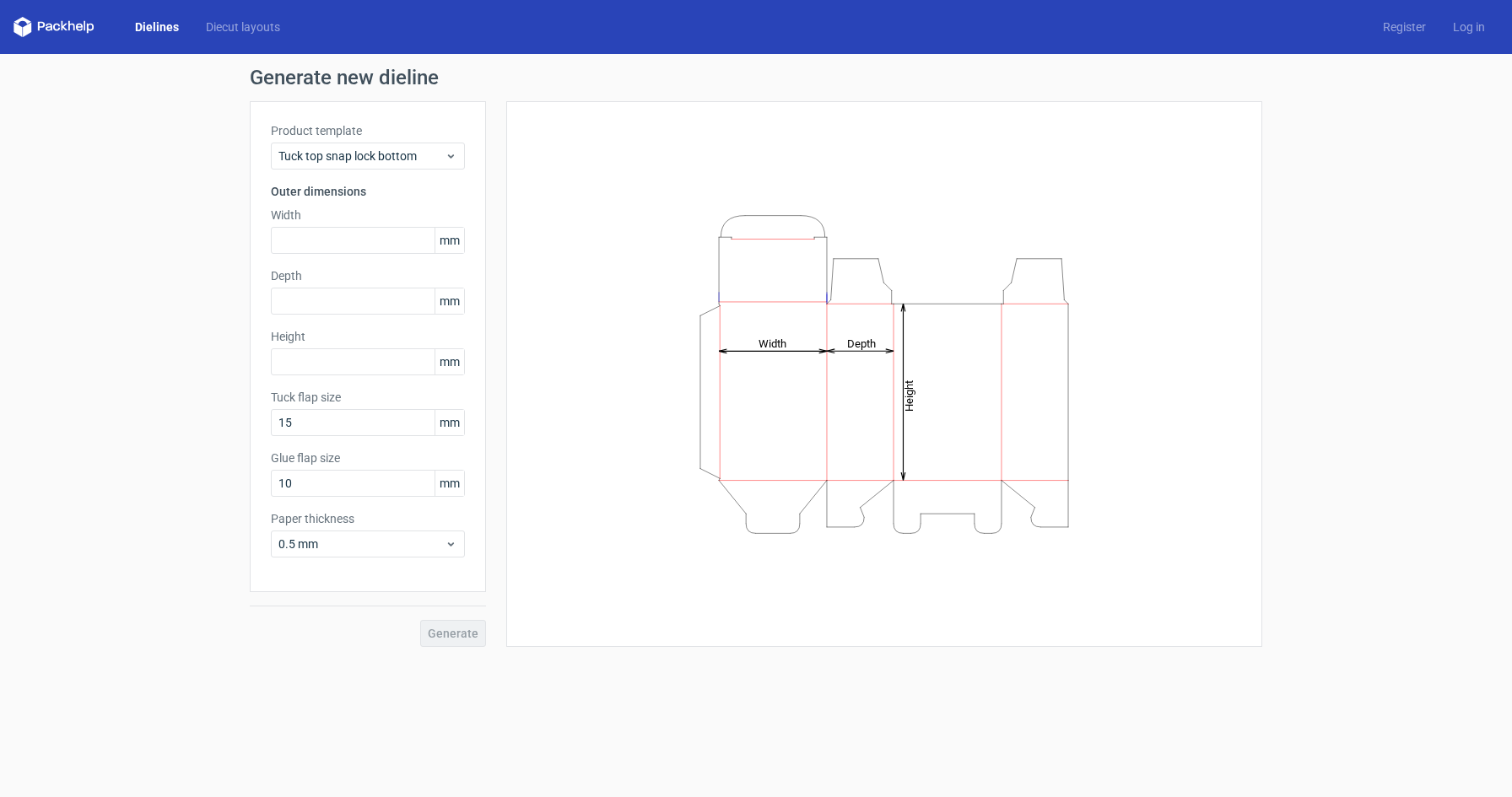
click at [724, 364] on icon "Height Depth Width" at bounding box center [884, 375] width 506 height 337
click at [373, 248] on input "text" at bounding box center [367, 241] width 194 height 27
click at [393, 151] on span "Tuck top snap lock bottom" at bounding box center [361, 155] width 166 height 17
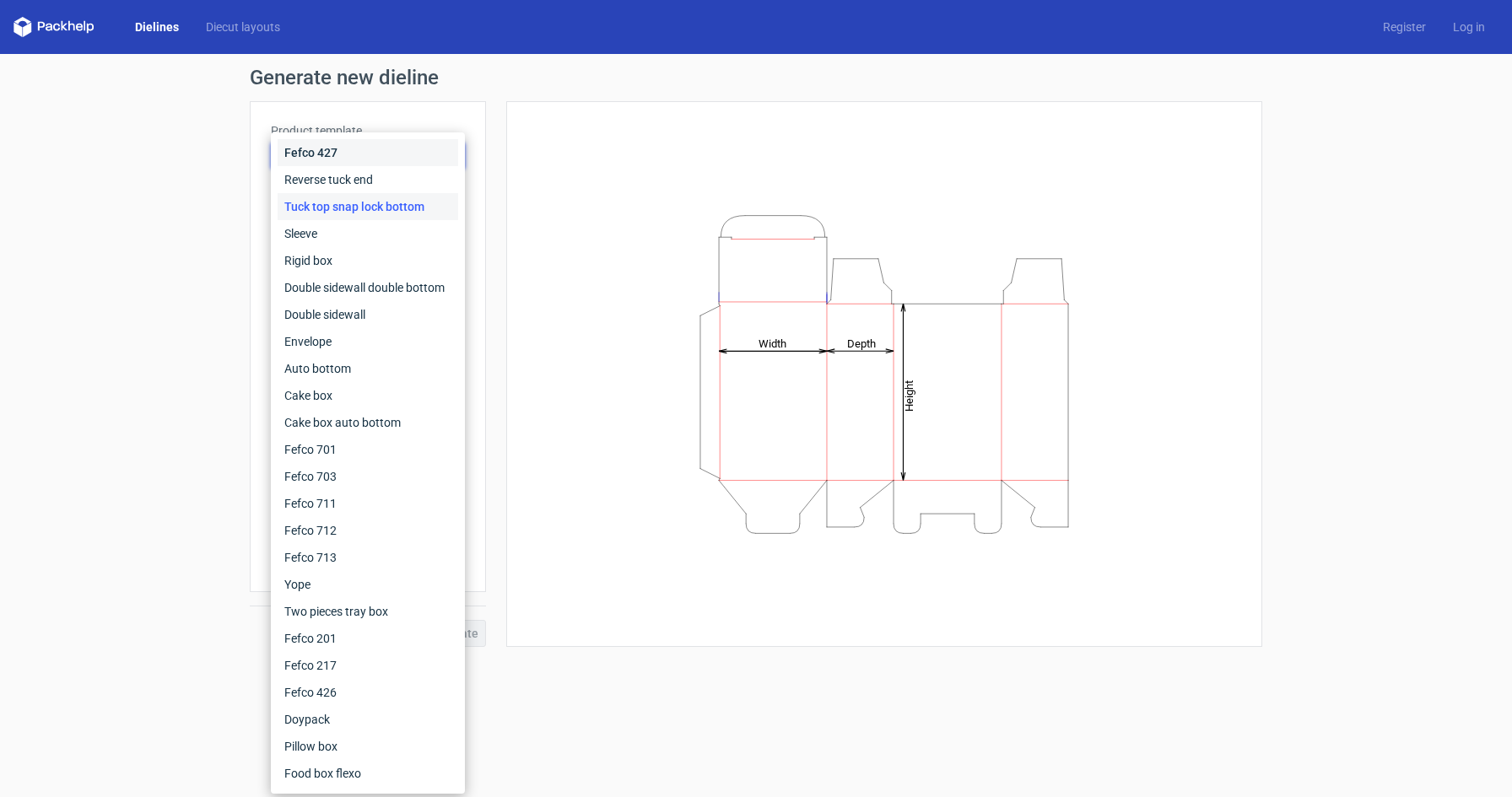
click at [393, 151] on div "Fefco 427" at bounding box center [367, 153] width 180 height 27
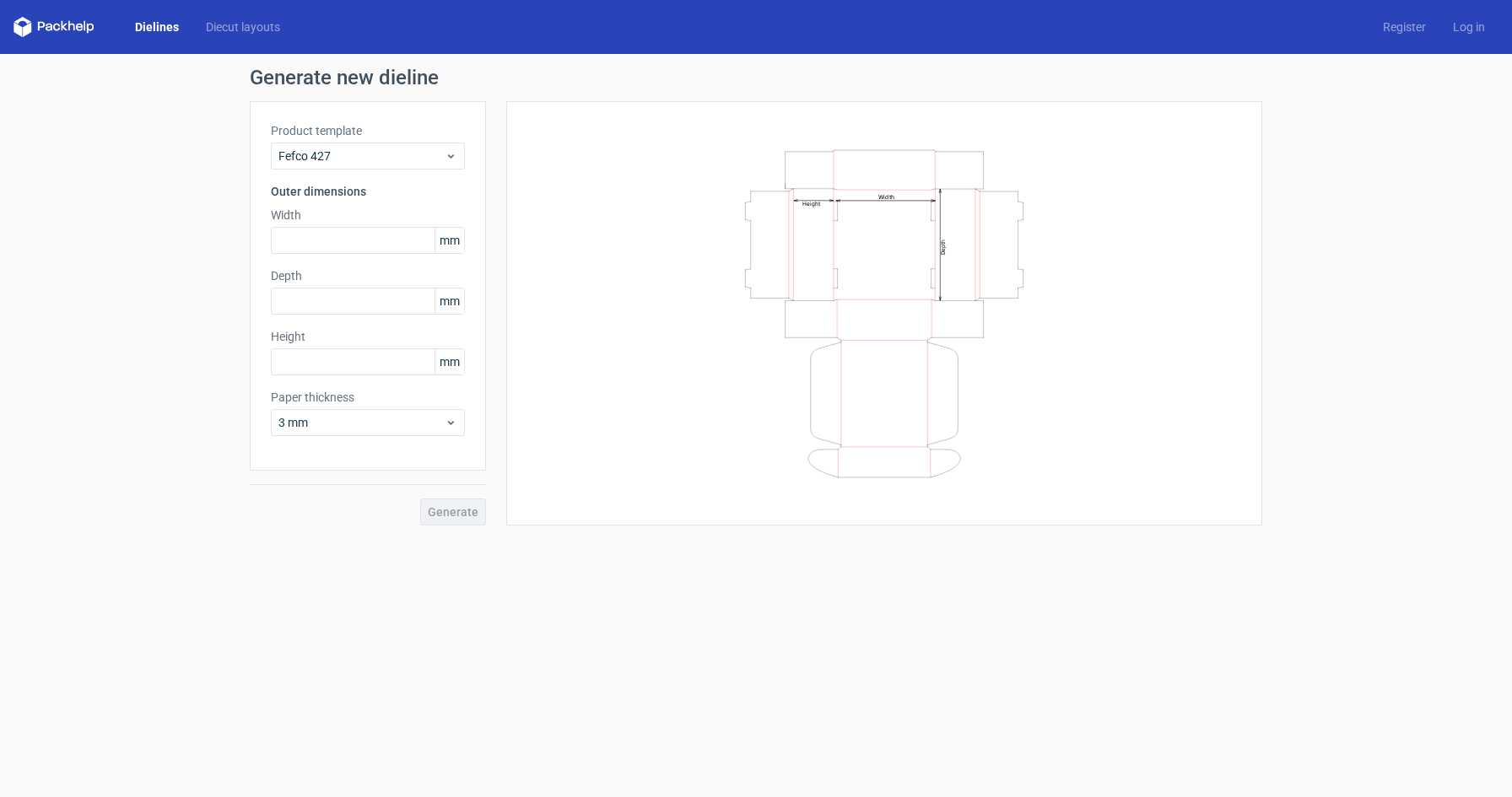
click at [571, 227] on div "Width Depth Height" at bounding box center [884, 313] width 713 height 383
click at [450, 243] on span "mm" at bounding box center [449, 241] width 29 height 26
click at [457, 420] on div "3 mm" at bounding box center [367, 422] width 194 height 27
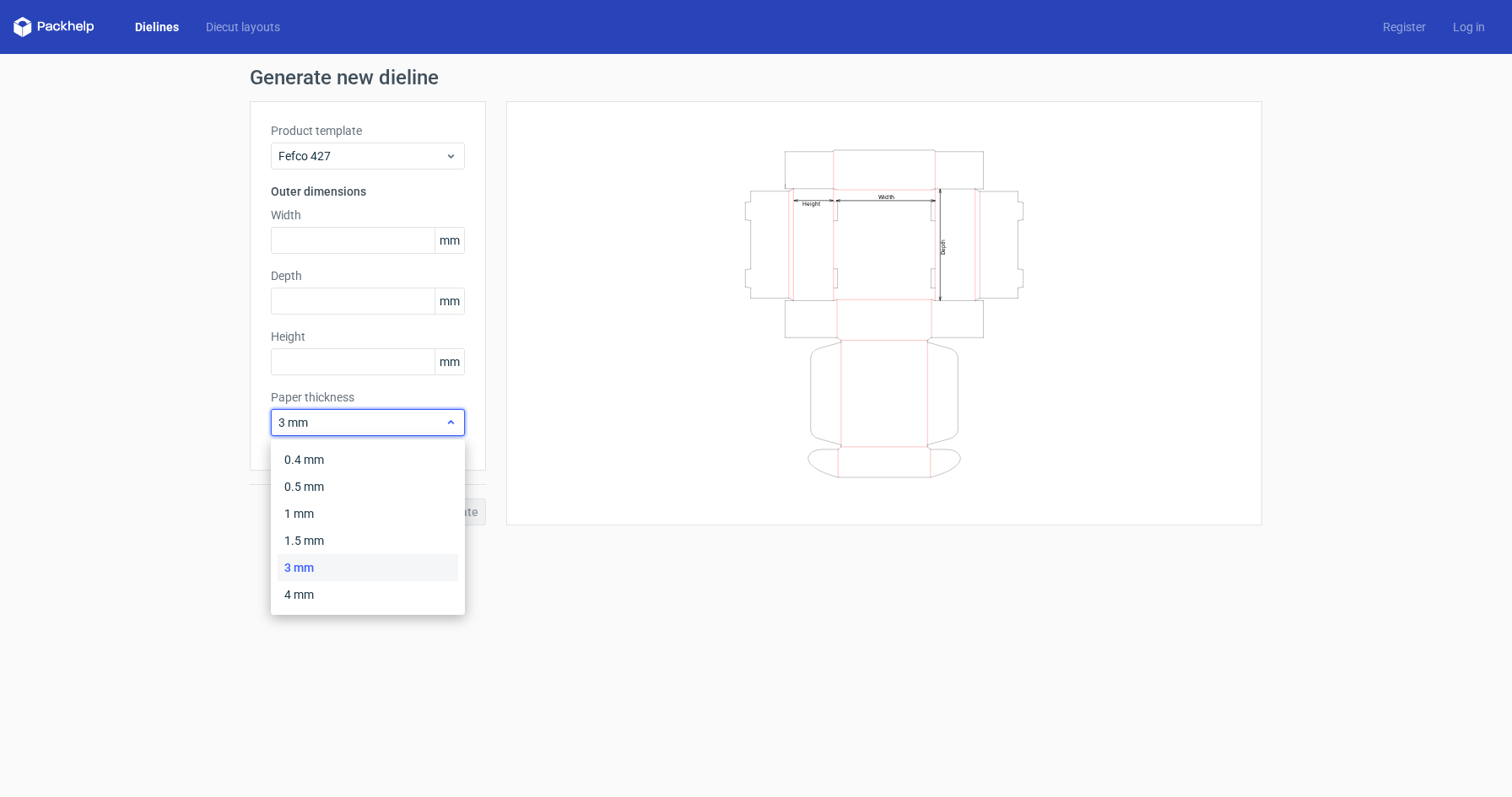
click at [457, 420] on div "3 mm" at bounding box center [367, 422] width 194 height 27
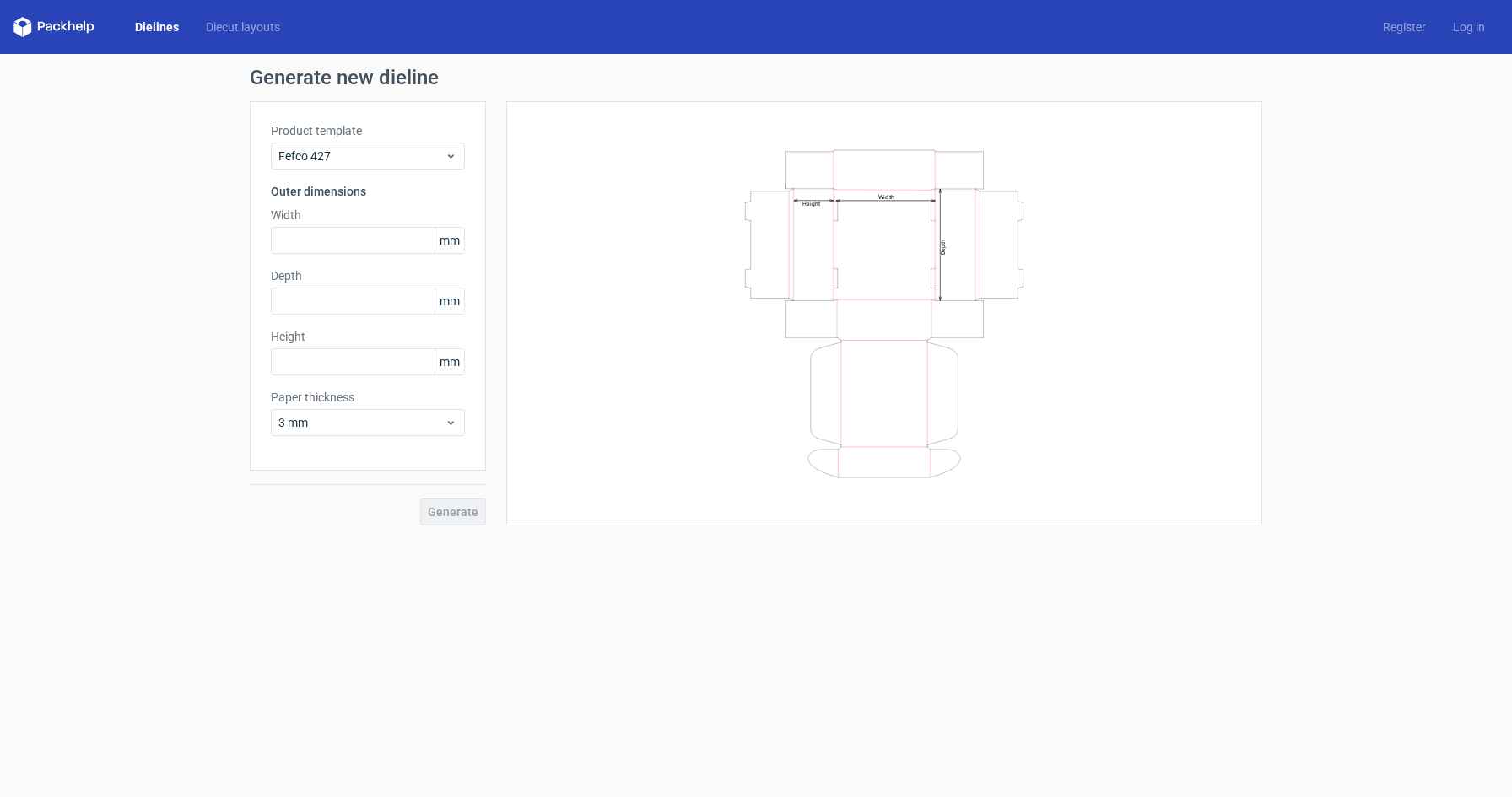
click at [518, 595] on form "Generate new dieline Product template Fefco 427 Outer dimensions Width mm Depth…" at bounding box center [756, 426] width 1512 height 744
click at [335, 366] on input "text" at bounding box center [367, 362] width 194 height 27
click at [335, 295] on input "text" at bounding box center [367, 301] width 194 height 27
click at [331, 245] on input "text" at bounding box center [367, 241] width 194 height 27
click at [314, 236] on input "text" at bounding box center [367, 241] width 194 height 27
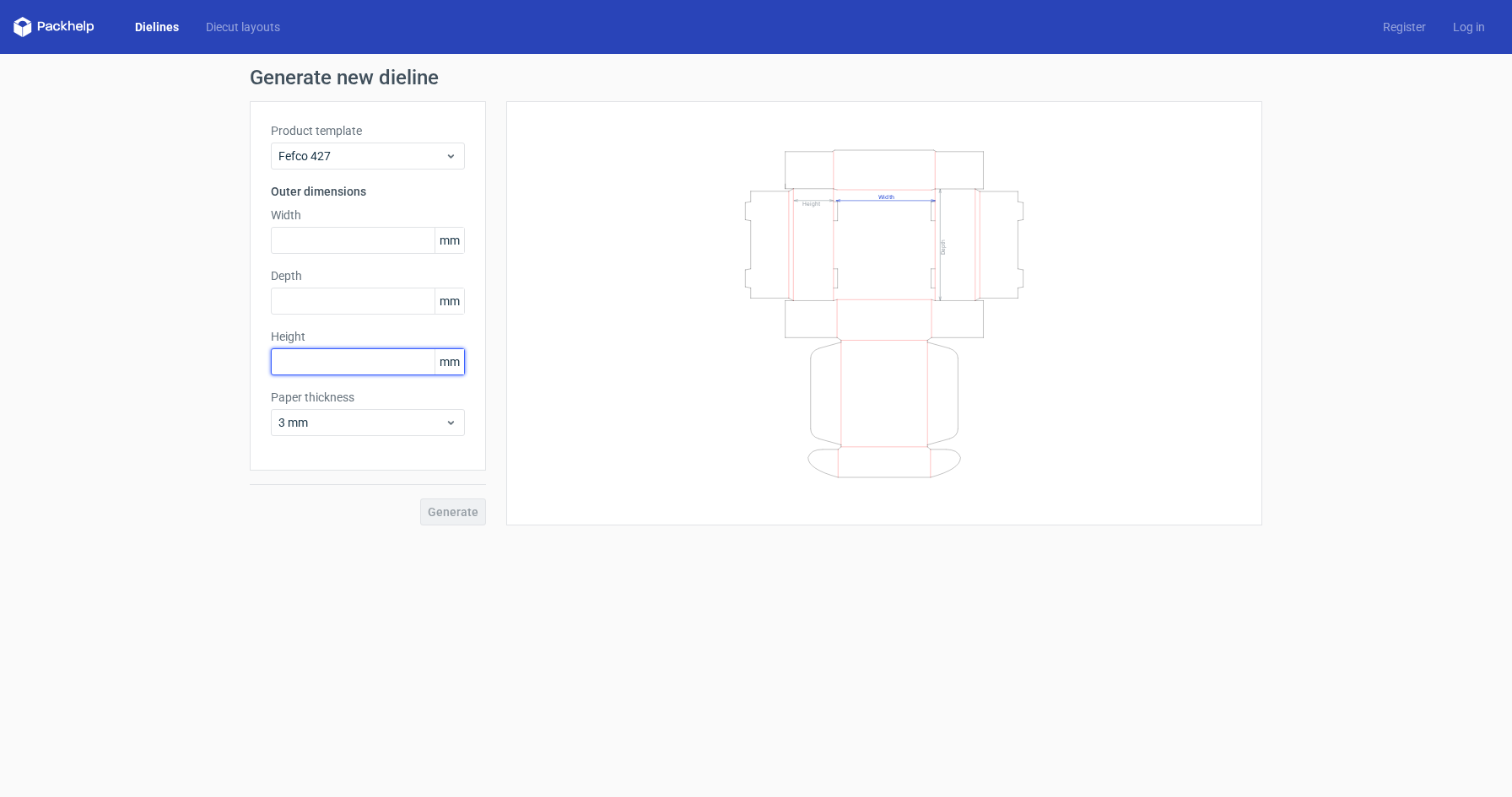
click at [294, 359] on input "text" at bounding box center [367, 362] width 194 height 27
type input "430"
click at [302, 307] on input "text" at bounding box center [367, 301] width 194 height 27
type input "250"
click at [319, 224] on div "Width mm" at bounding box center [367, 230] width 194 height 47
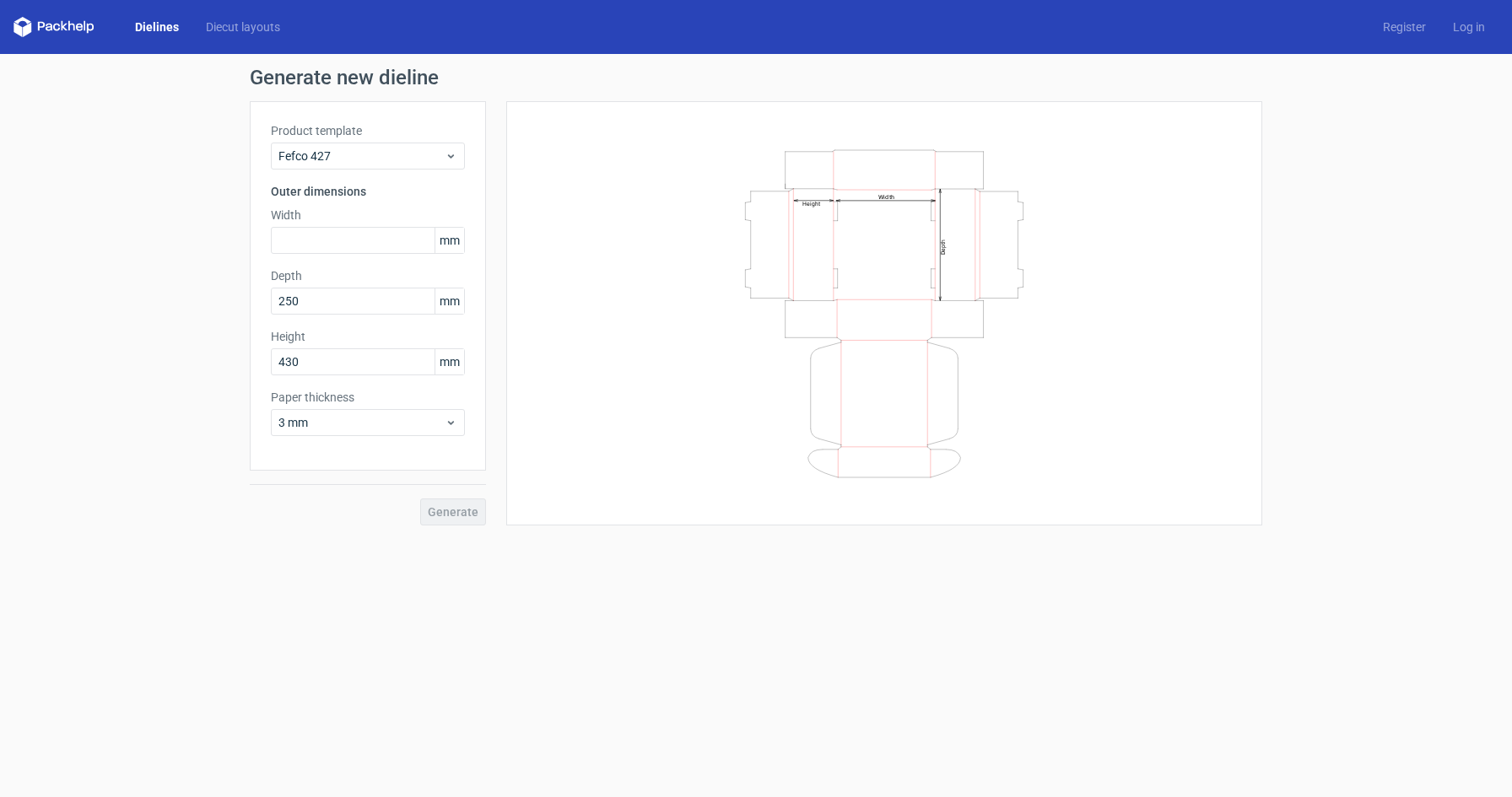
click at [319, 225] on div "Width mm" at bounding box center [367, 230] width 194 height 47
click at [325, 240] on input "text" at bounding box center [367, 241] width 194 height 27
type input "100"
click at [420, 499] on button "Generate" at bounding box center [453, 512] width 66 height 27
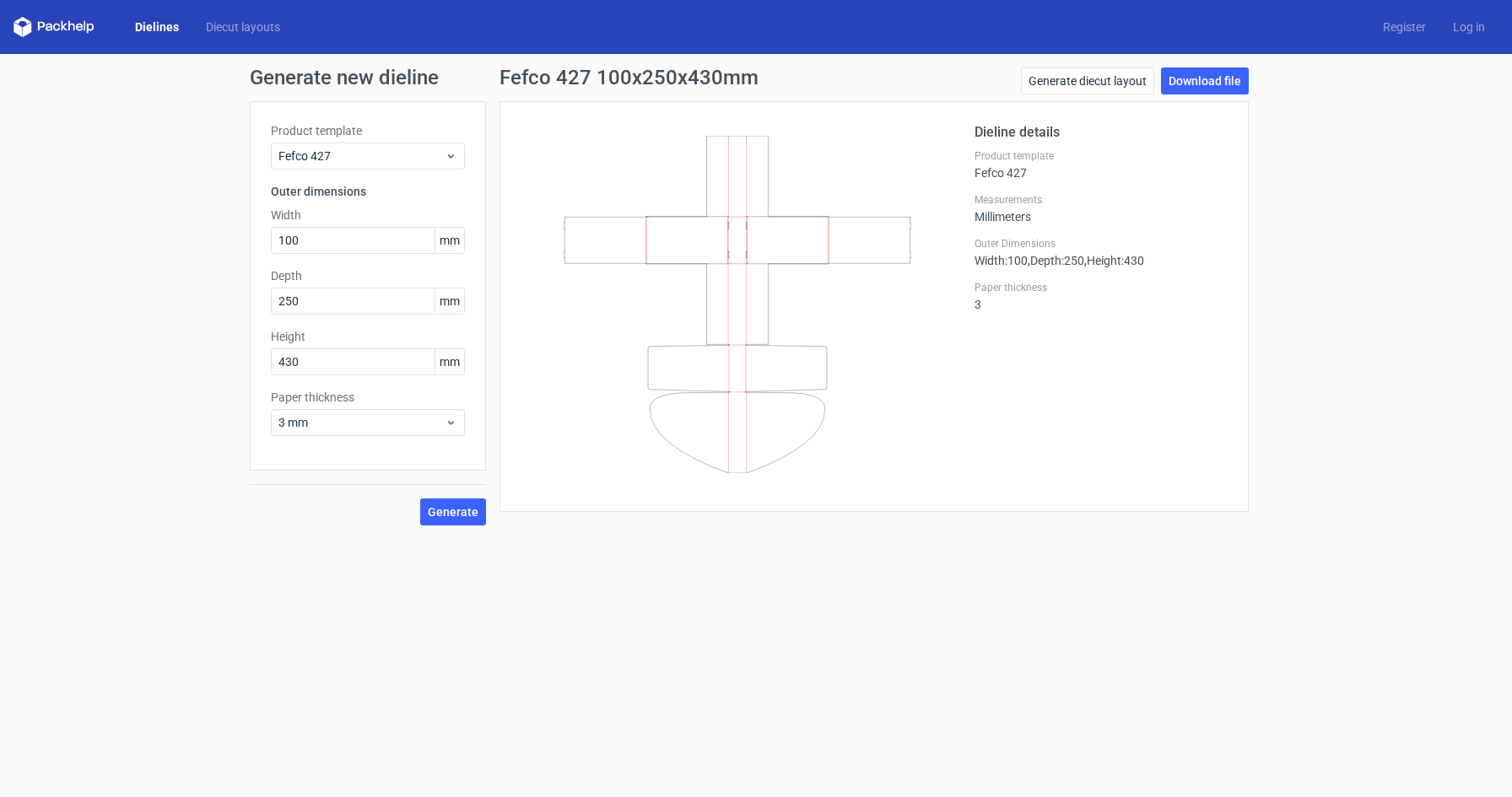
click at [331, 134] on label "Product template" at bounding box center [367, 130] width 194 height 17
click at [323, 155] on span "Fefco 427" at bounding box center [361, 155] width 166 height 17
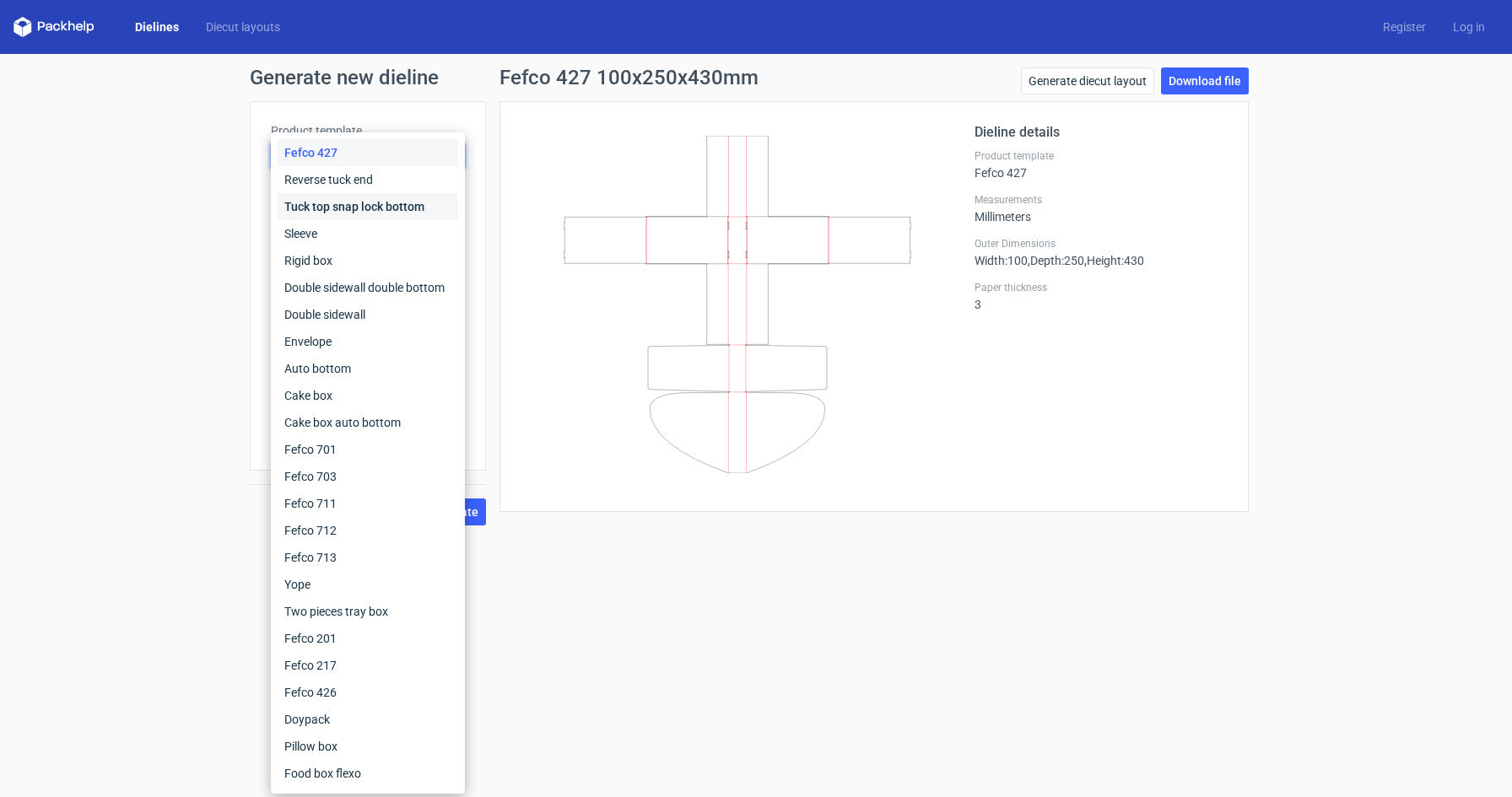
click at [326, 210] on div "Tuck top snap lock bottom" at bounding box center [367, 207] width 180 height 27
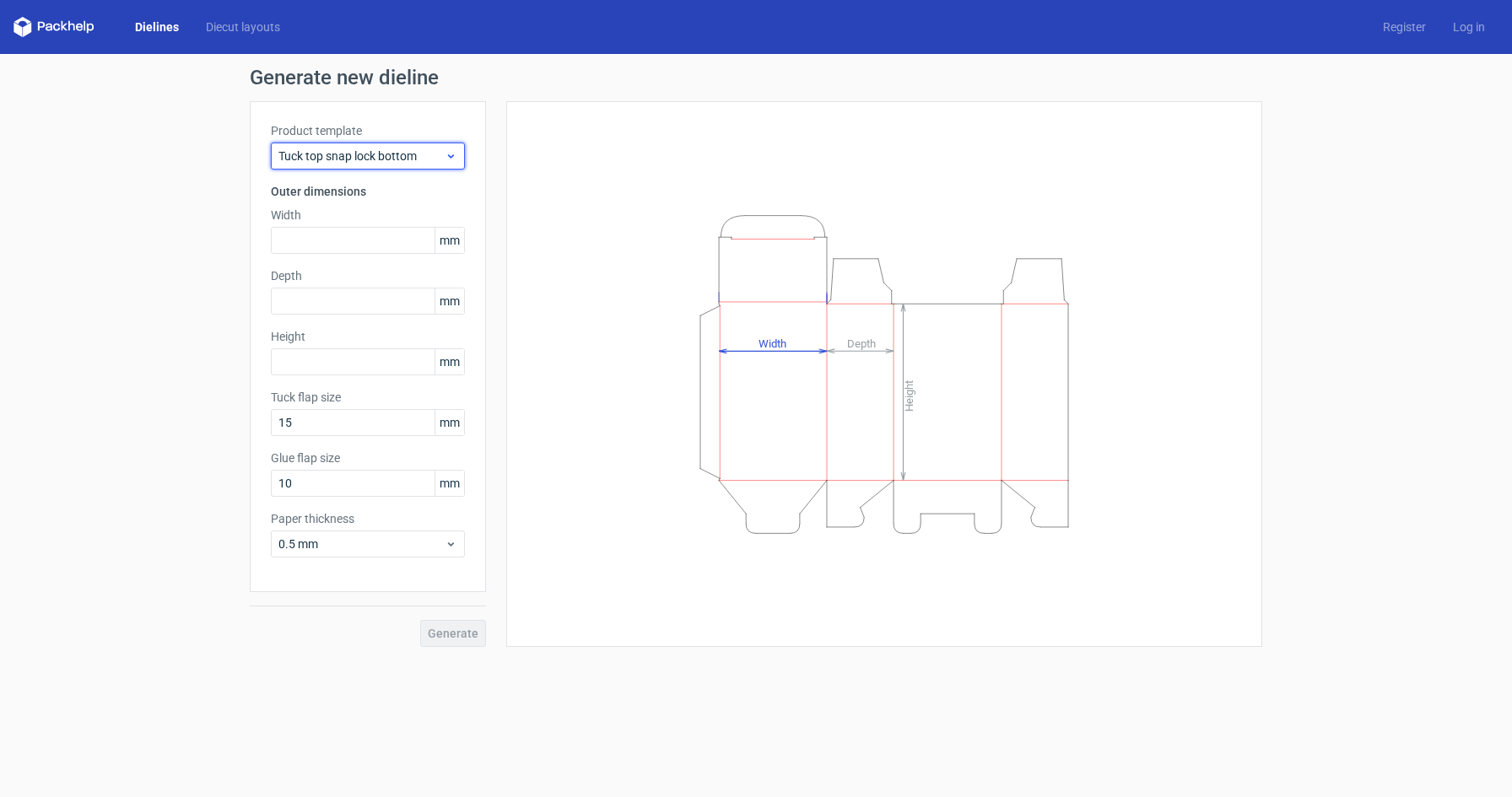
click at [320, 164] on div "Tuck top snap lock bottom" at bounding box center [367, 156] width 194 height 27
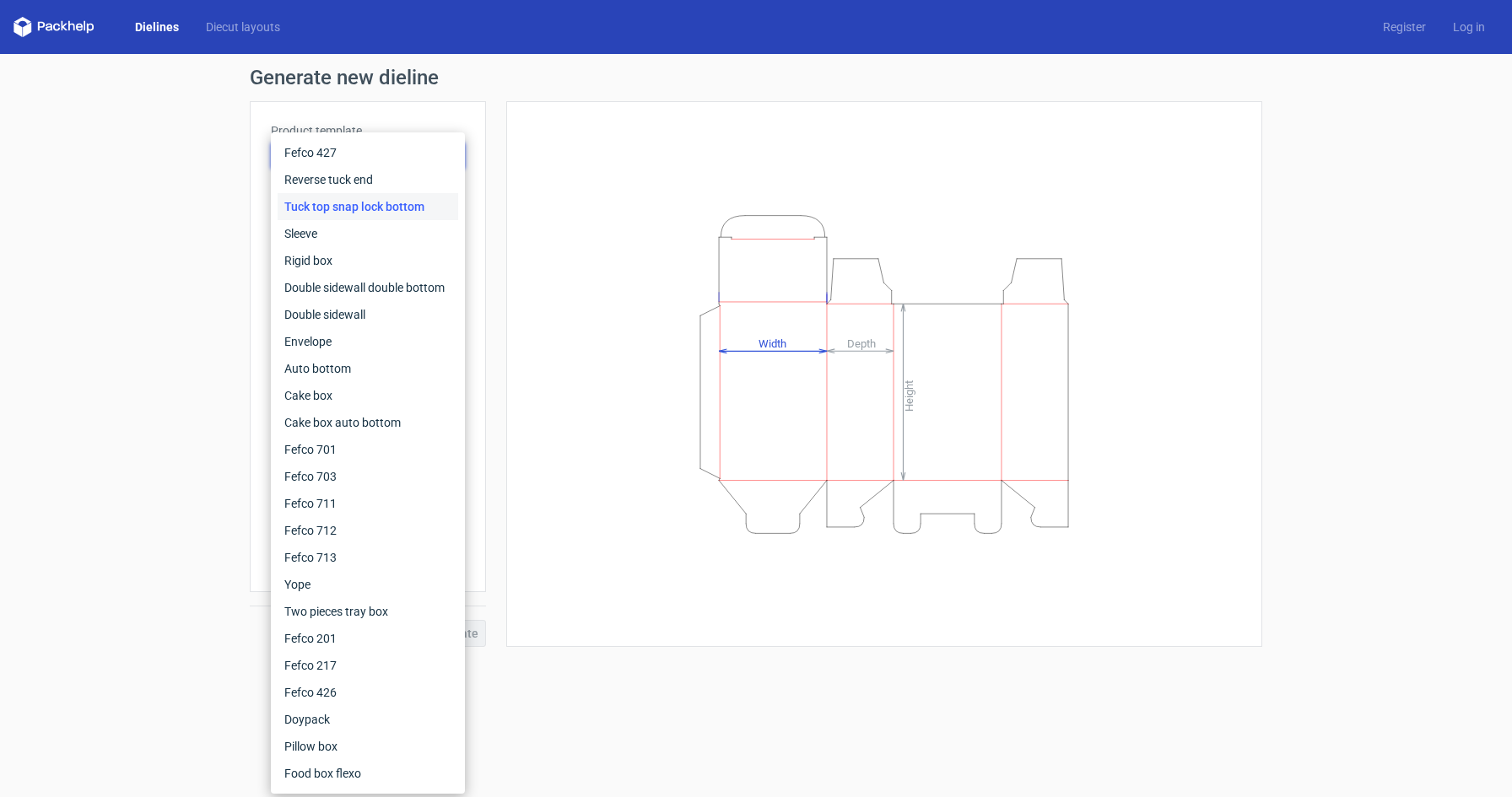
click at [487, 207] on div "Height Depth Width" at bounding box center [874, 374] width 776 height 546
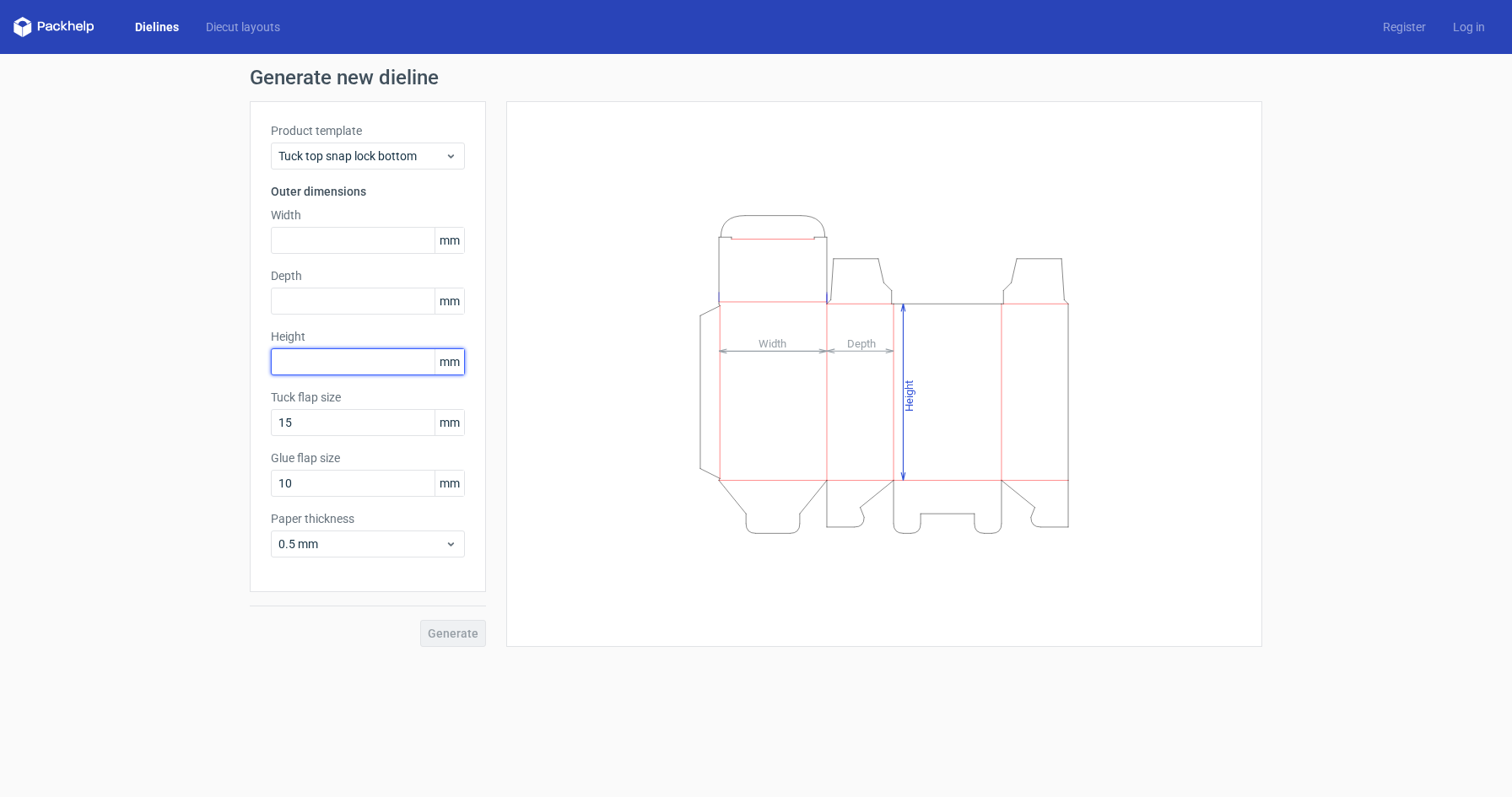
click at [311, 364] on input "text" at bounding box center [367, 362] width 194 height 27
type input "430"
click at [303, 309] on input "text" at bounding box center [367, 301] width 194 height 27
type input "250"
click at [325, 252] on input "text" at bounding box center [367, 241] width 194 height 27
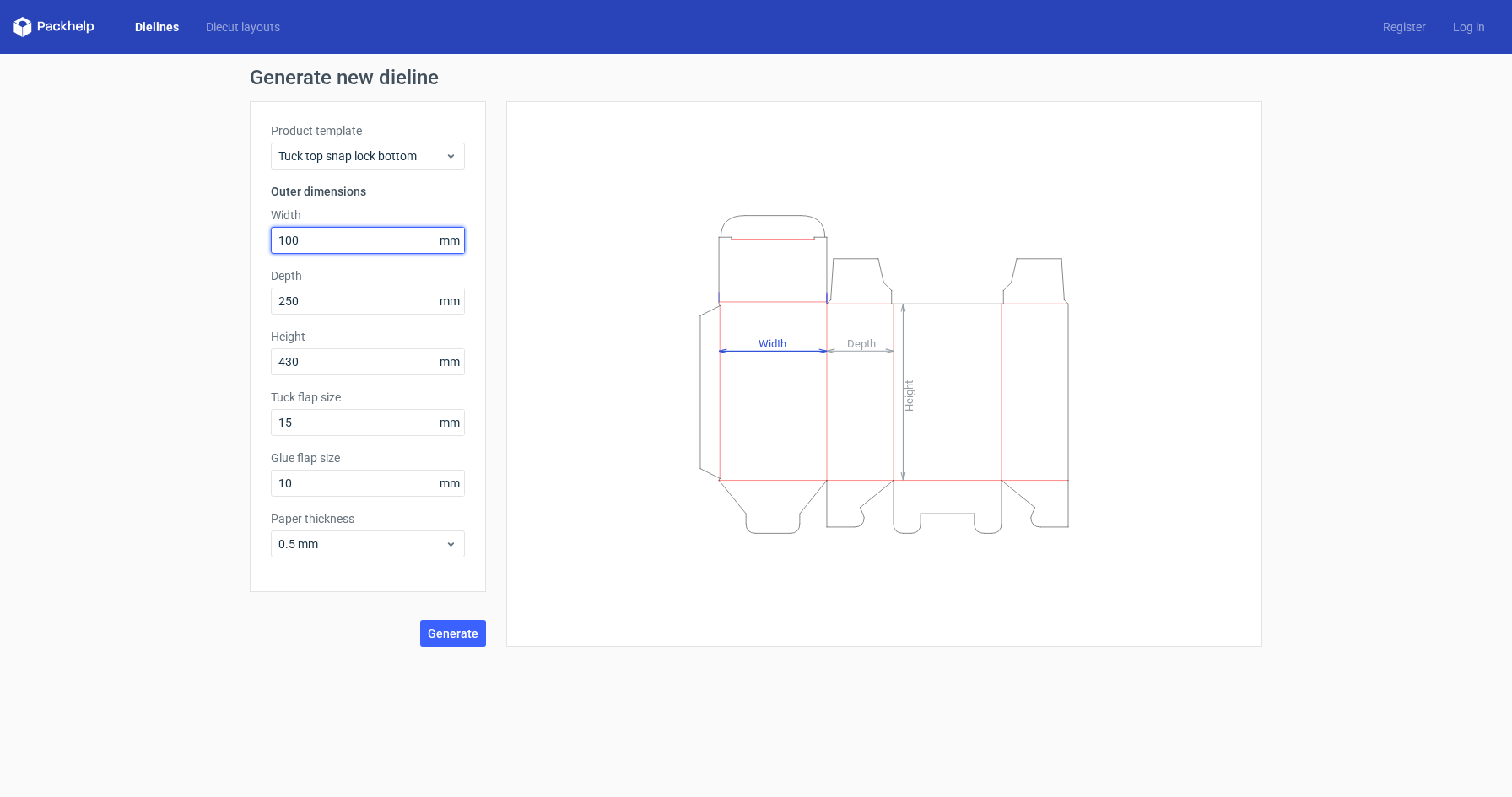
type input "100"
click at [420, 620] on button "Generate" at bounding box center [453, 634] width 66 height 27
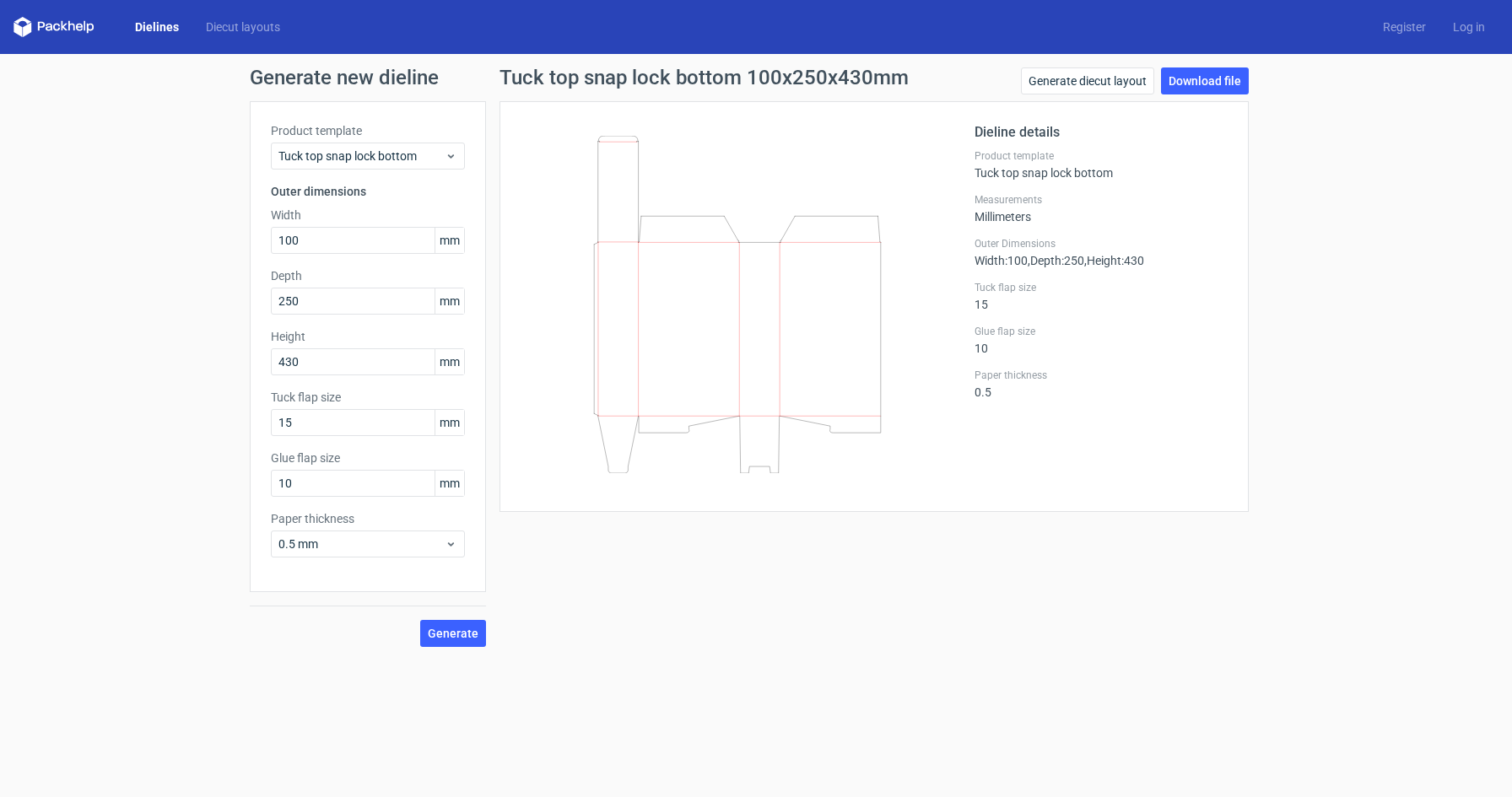
click at [445, 530] on div "Paper thickness 0.5 mm" at bounding box center [367, 533] width 194 height 47
click at [445, 539] on icon at bounding box center [451, 544] width 12 height 13
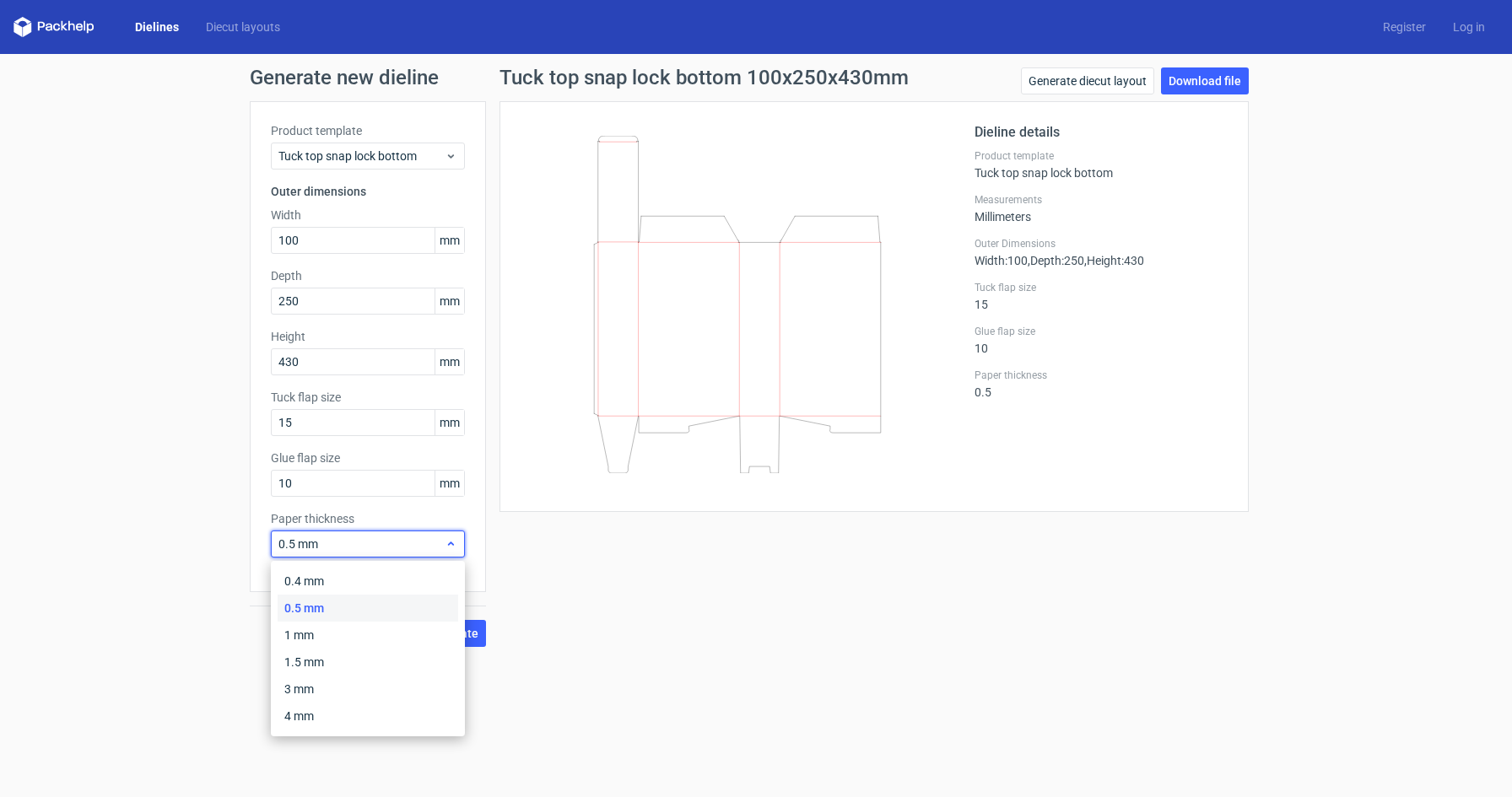
click at [445, 539] on icon at bounding box center [451, 544] width 12 height 13
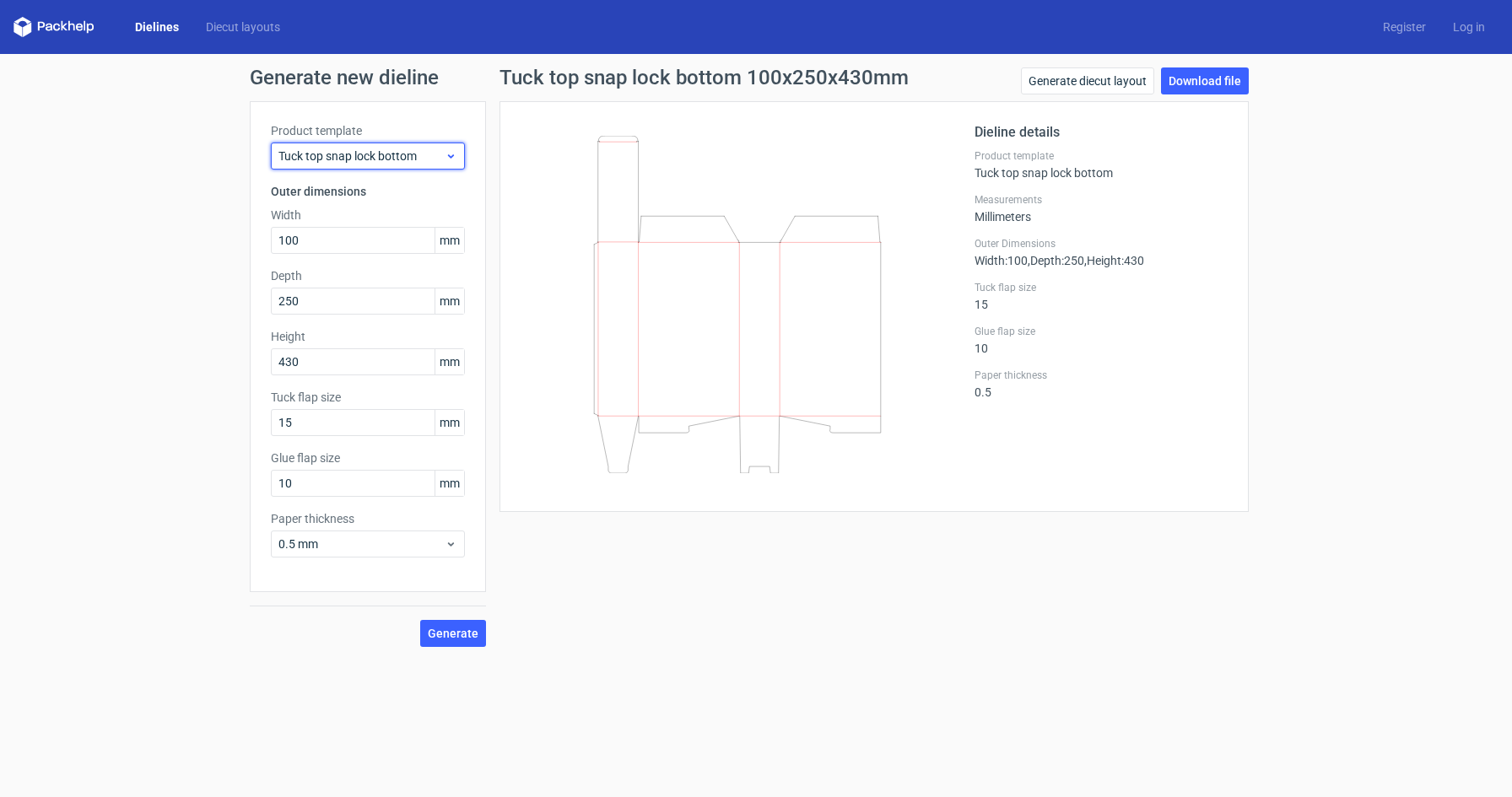
click at [396, 162] on span "Tuck top snap lock bottom" at bounding box center [361, 155] width 166 height 17
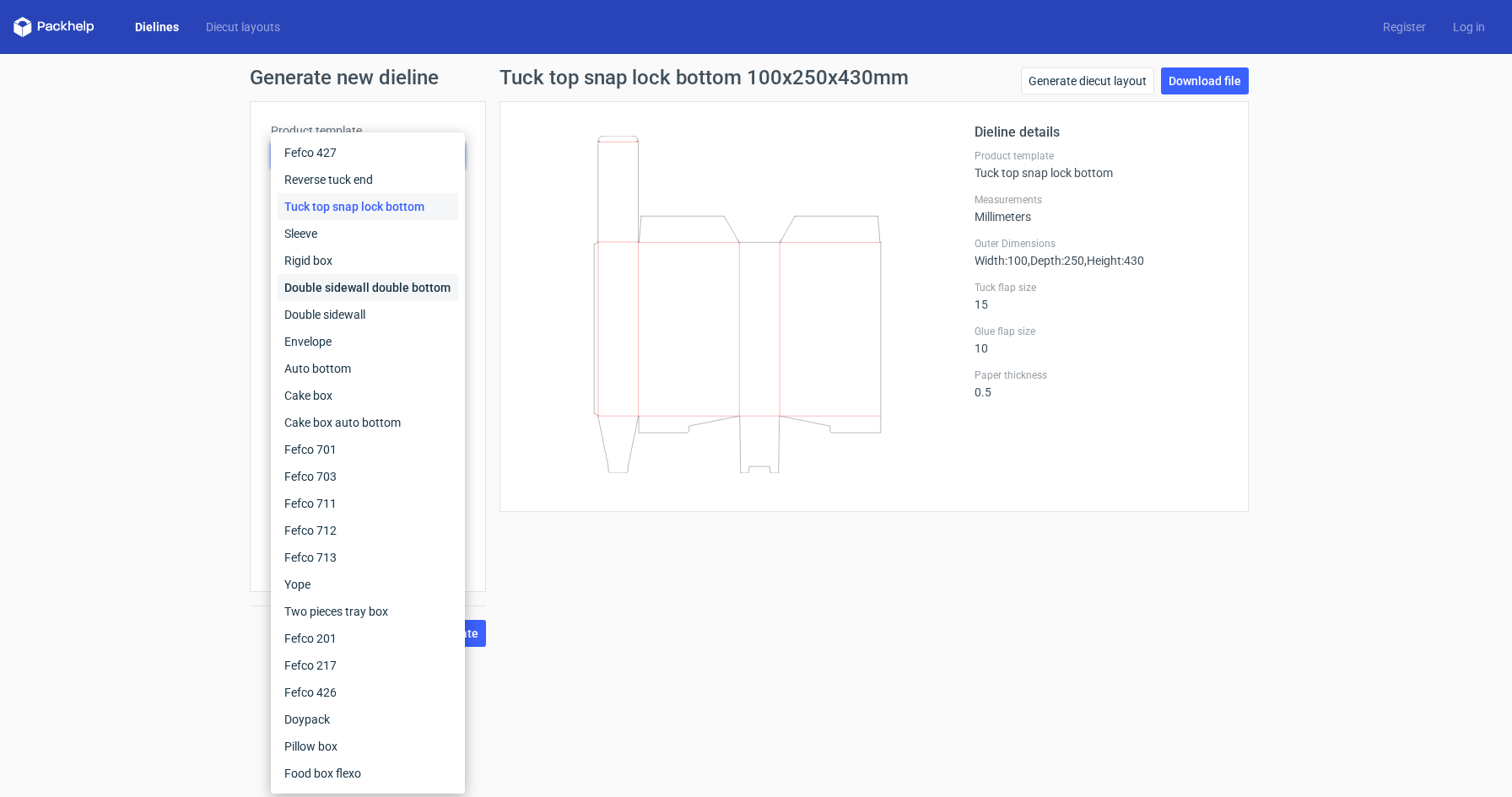
click at [358, 297] on div "Double sidewall double bottom" at bounding box center [367, 288] width 180 height 27
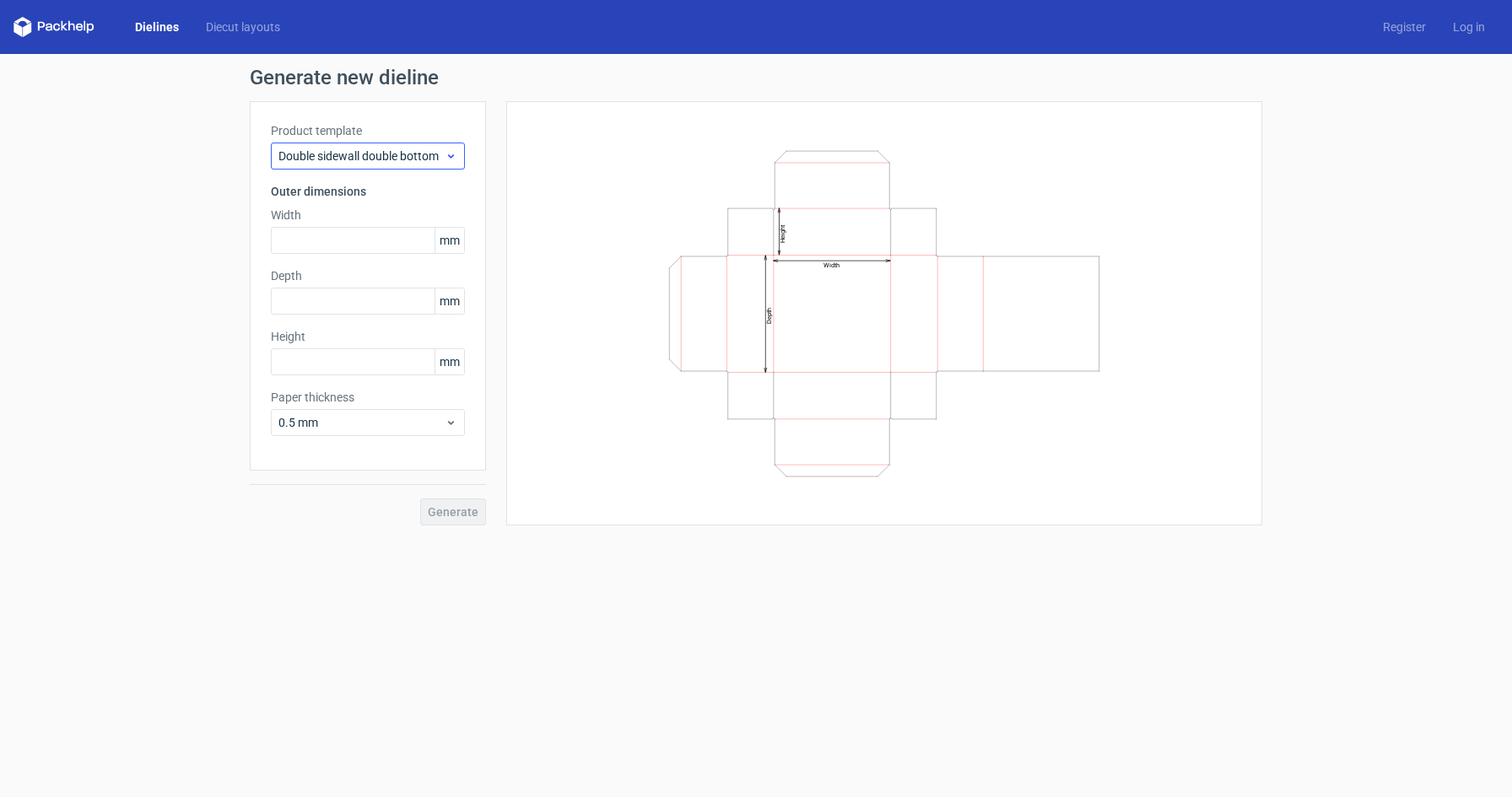
drag, startPoint x: 357, startPoint y: 179, endPoint x: 357, endPoint y: 162, distance: 17.0
click at [357, 178] on div "Product template Double sidewall double bottom Outer dimensions Width mm Depth …" at bounding box center [367, 286] width 236 height 369
click at [357, 162] on span "Double sidewall double bottom" at bounding box center [361, 155] width 166 height 17
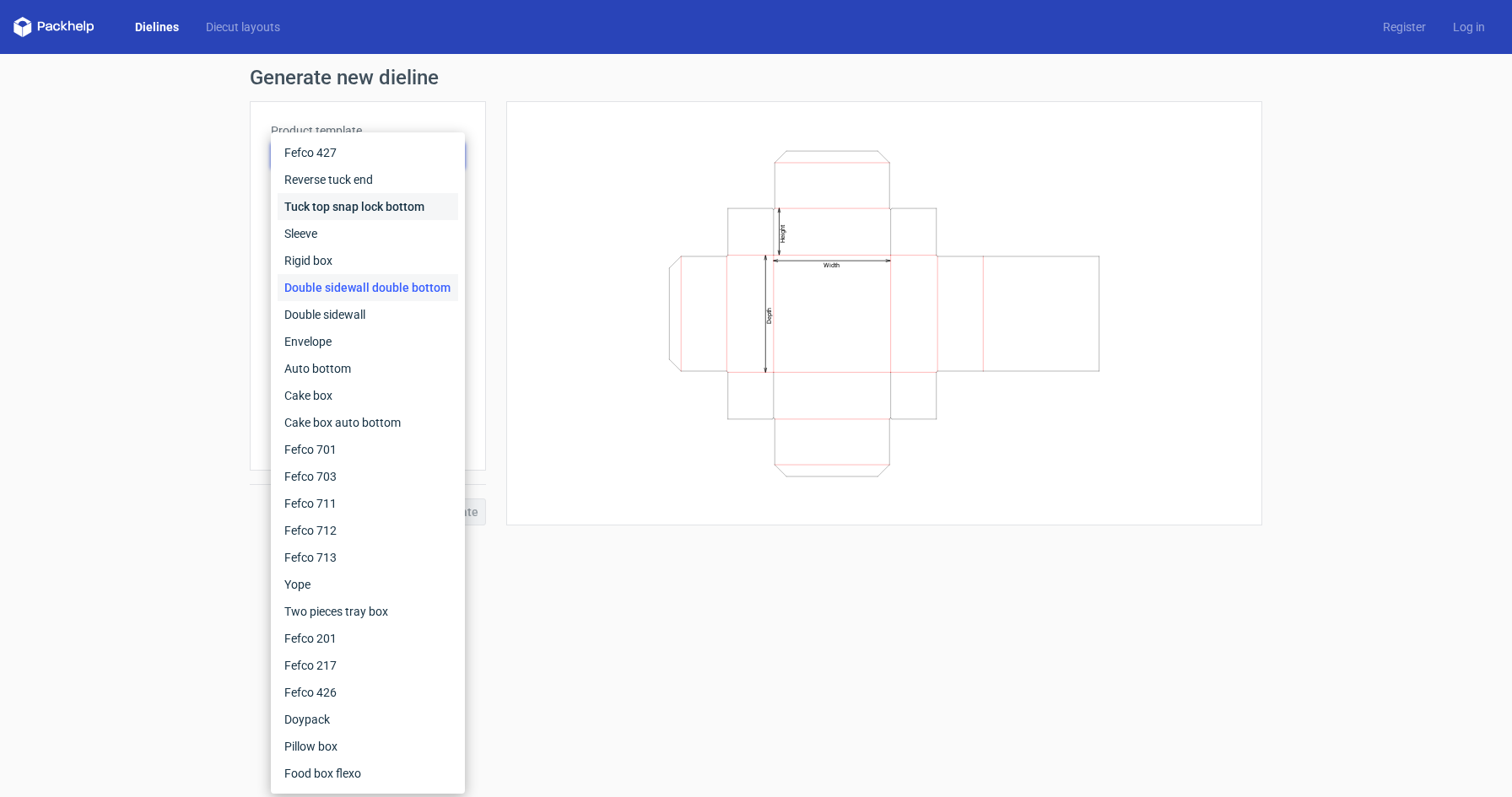
click at [355, 213] on div "Tuck top snap lock bottom" at bounding box center [367, 207] width 180 height 27
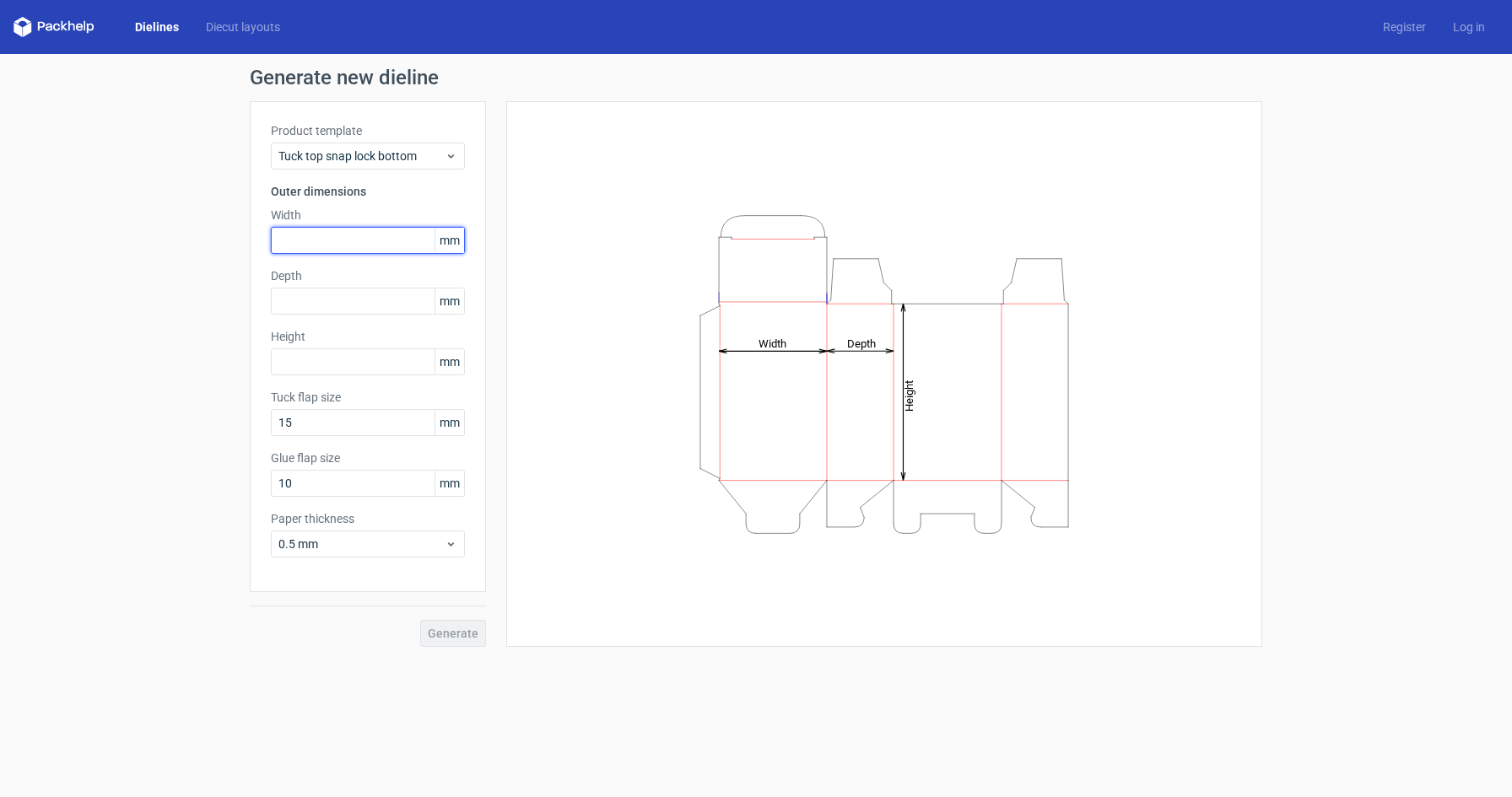
click at [305, 248] on input "text" at bounding box center [367, 241] width 194 height 27
type input "350"
drag, startPoint x: 311, startPoint y: 236, endPoint x: 268, endPoint y: 233, distance: 43.1
click at [269, 233] on div "Product template Tuck top snap lock bottom Outer dimensions Width 350 mm Depth …" at bounding box center [367, 346] width 236 height 491
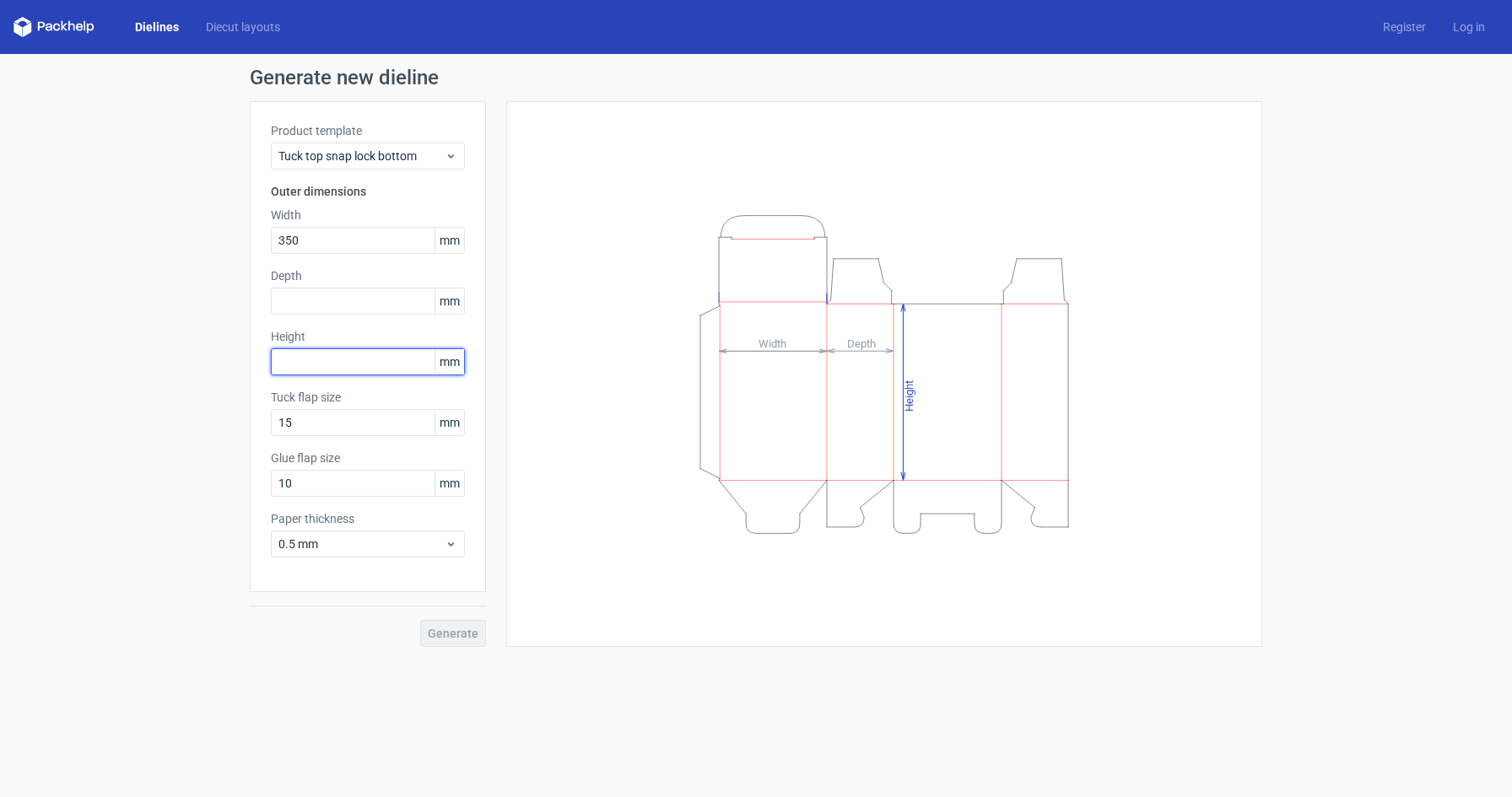
click at [300, 371] on input "text" at bounding box center [367, 362] width 194 height 27
type input "350"
click at [291, 303] on input "text" at bounding box center [367, 301] width 194 height 27
type input "5"
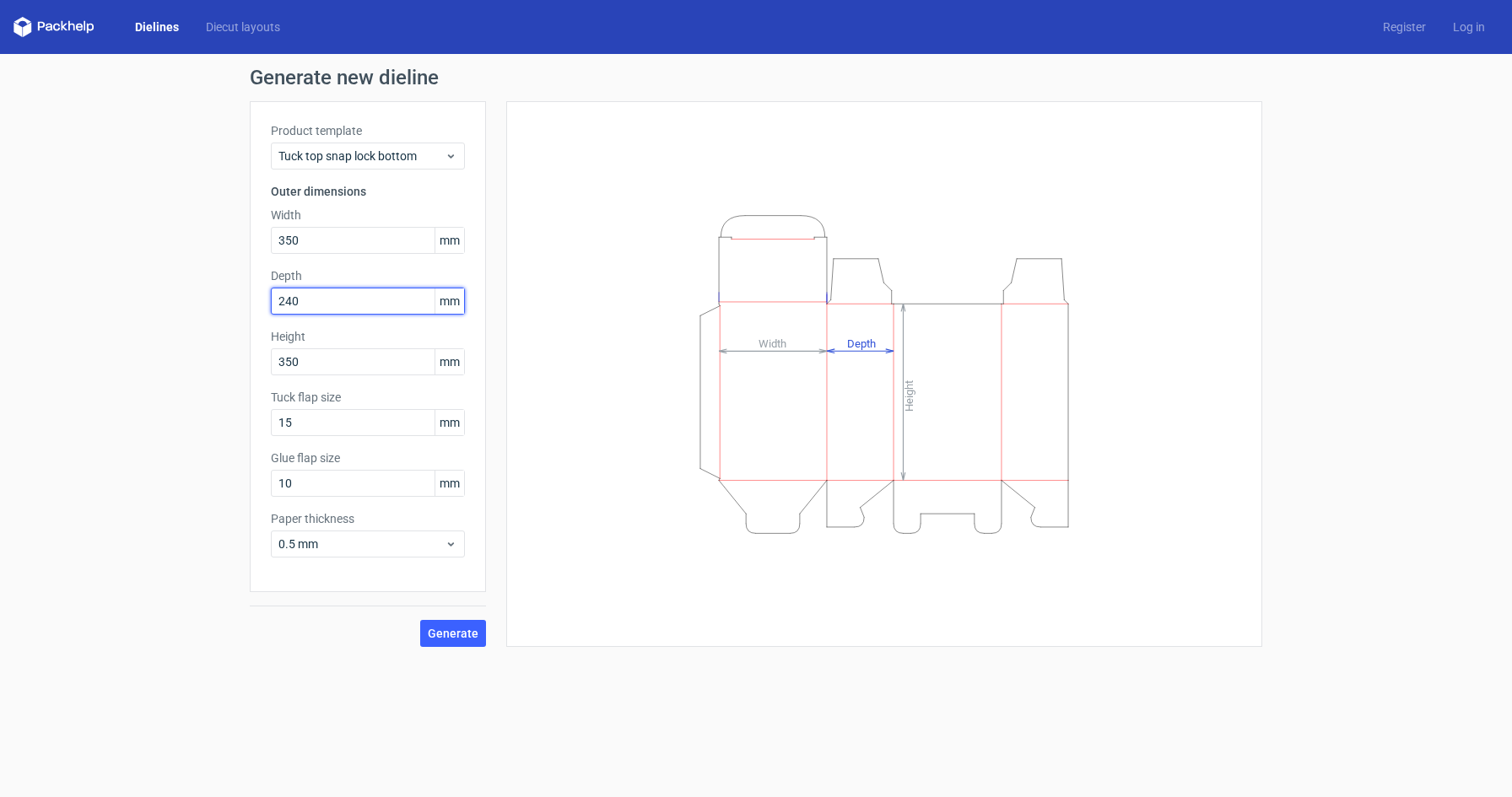
type input "240"
click at [297, 241] on input "350" at bounding box center [367, 241] width 194 height 27
type input "150"
click at [458, 643] on button "Generate" at bounding box center [453, 634] width 66 height 27
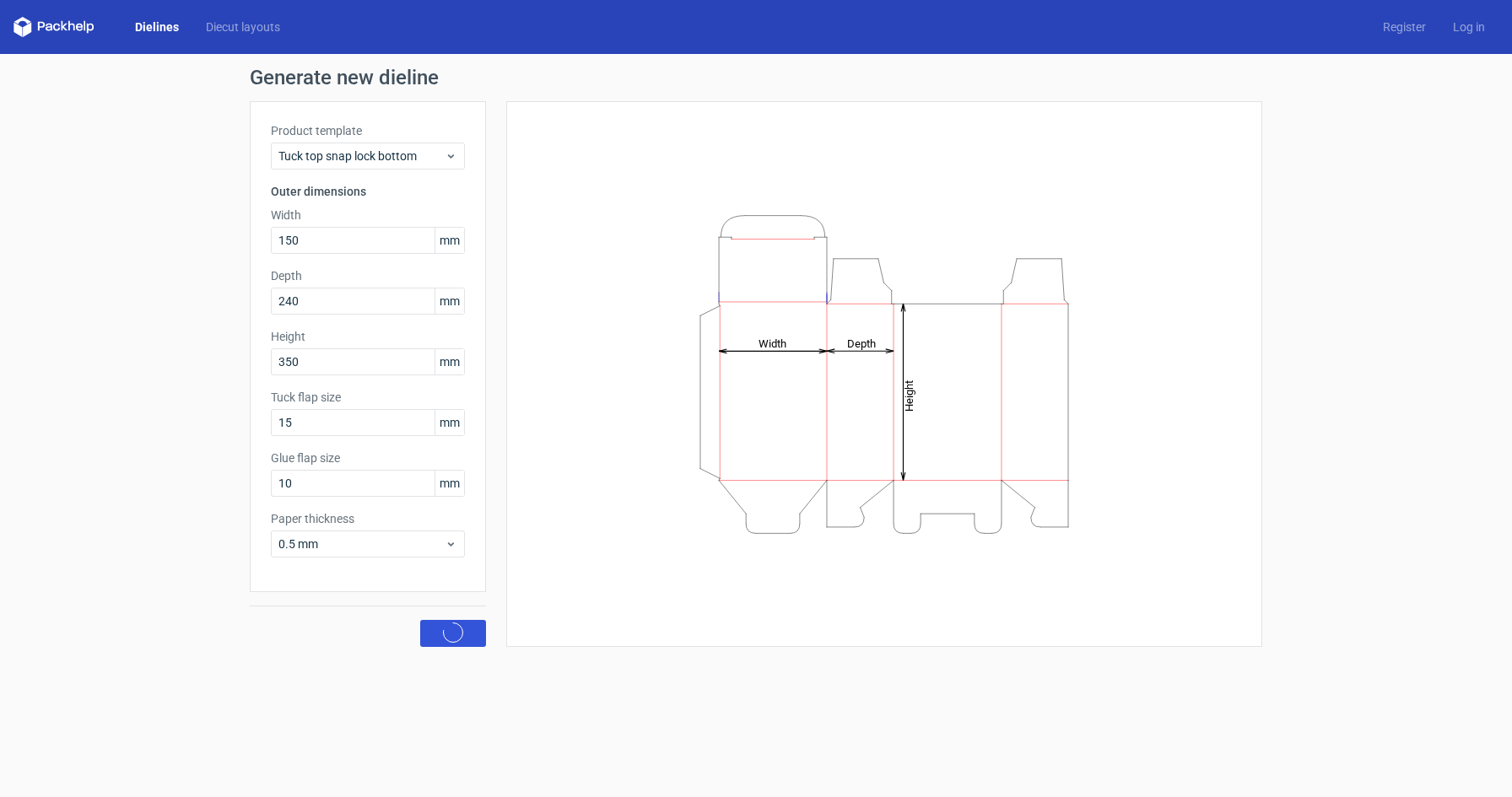
click at [458, 635] on circle at bounding box center [453, 634] width 20 height 20
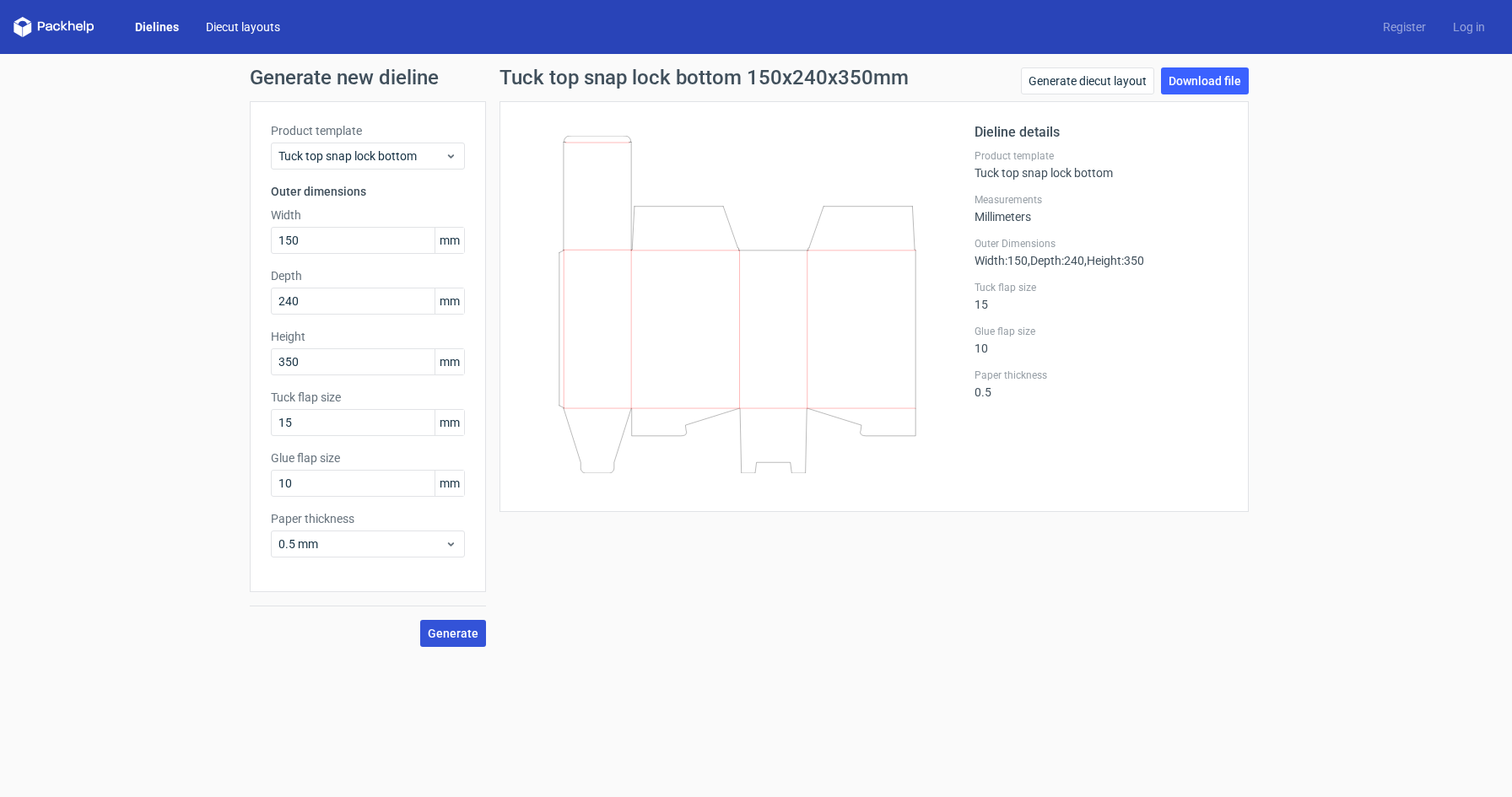
click at [265, 29] on link "Diecut layouts" at bounding box center [243, 27] width 101 height 17
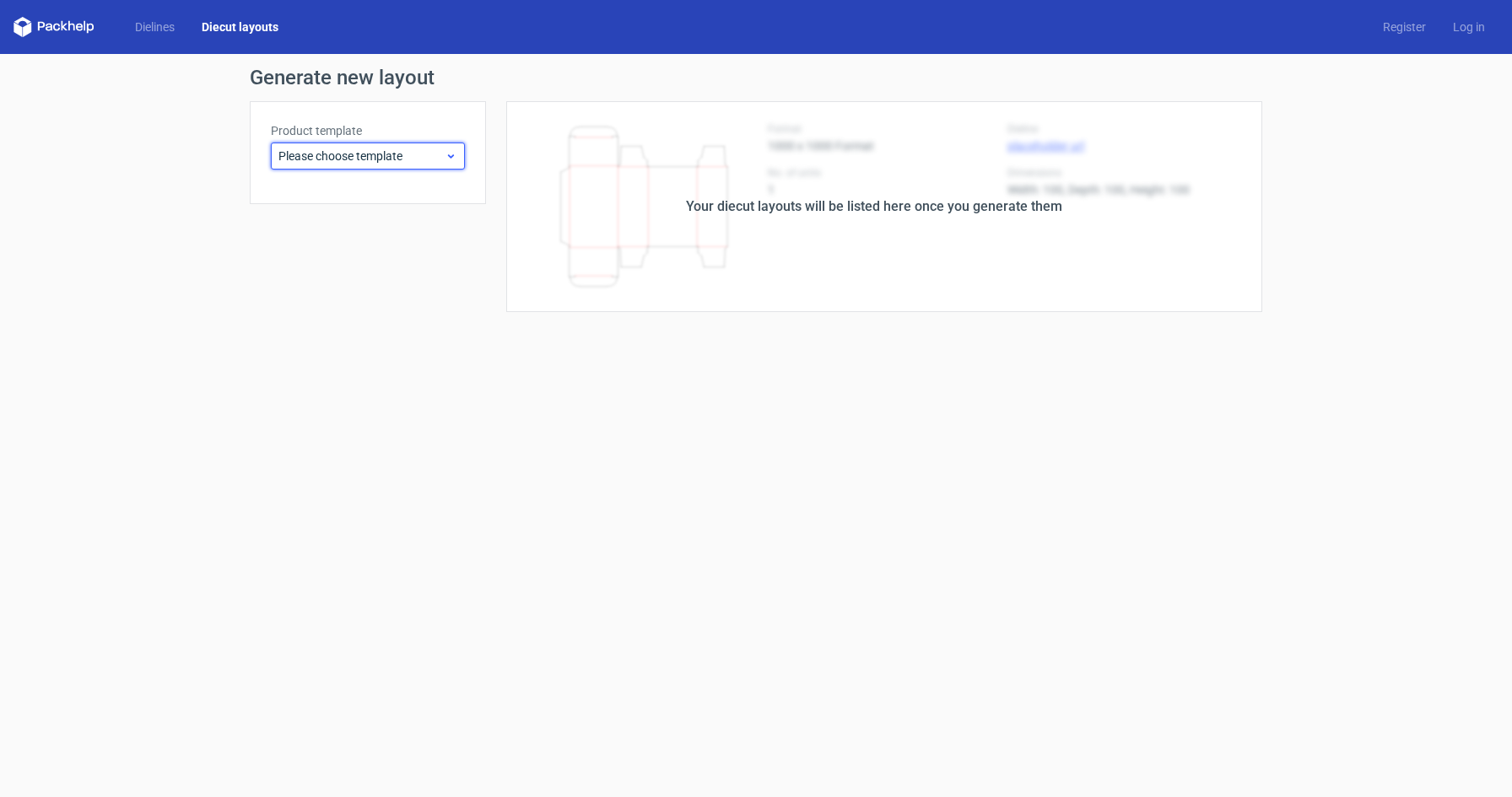
click at [366, 162] on span "Please choose template" at bounding box center [361, 155] width 166 height 17
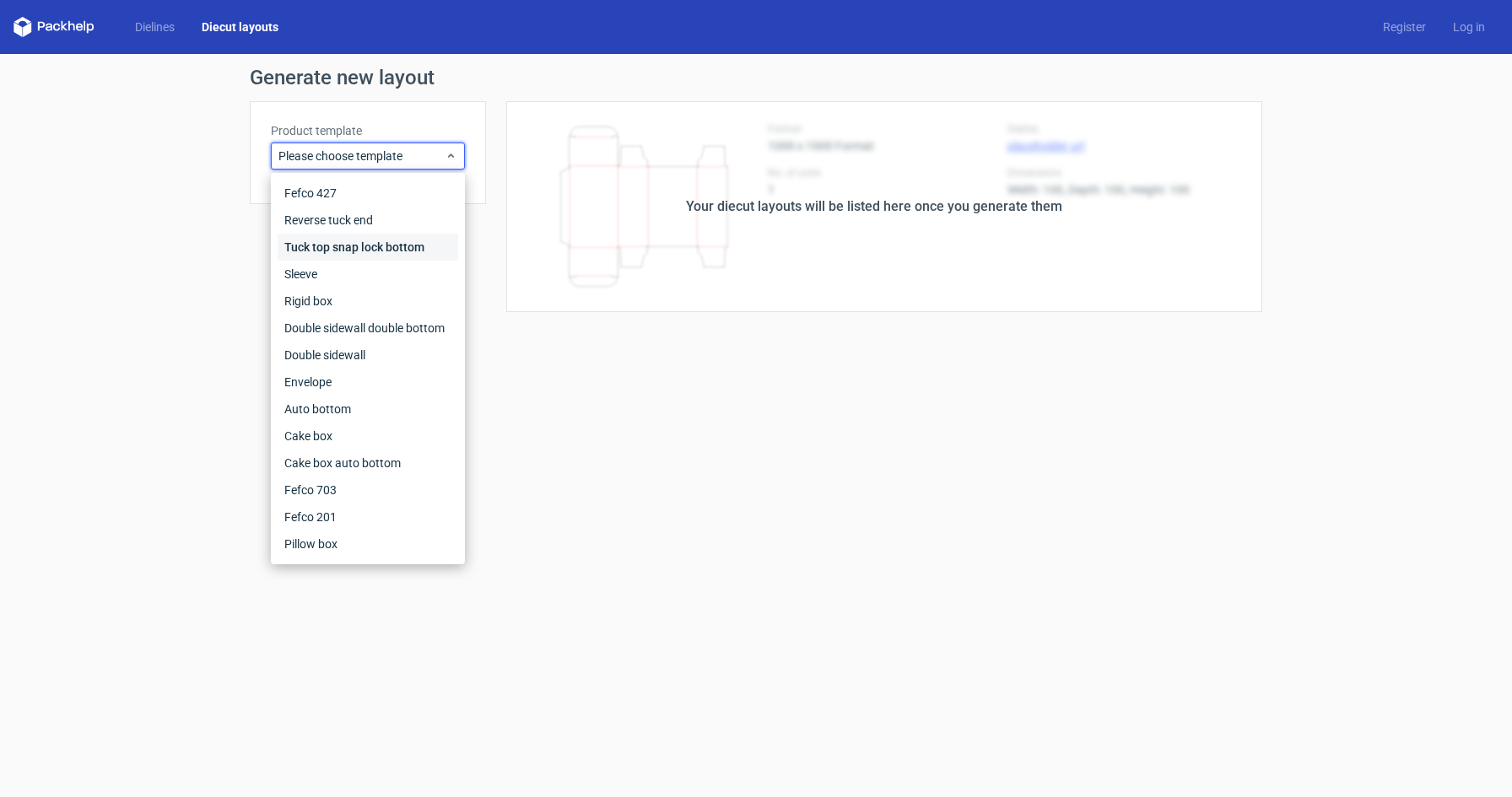
click at [359, 242] on div "Tuck top snap lock bottom" at bounding box center [367, 247] width 180 height 27
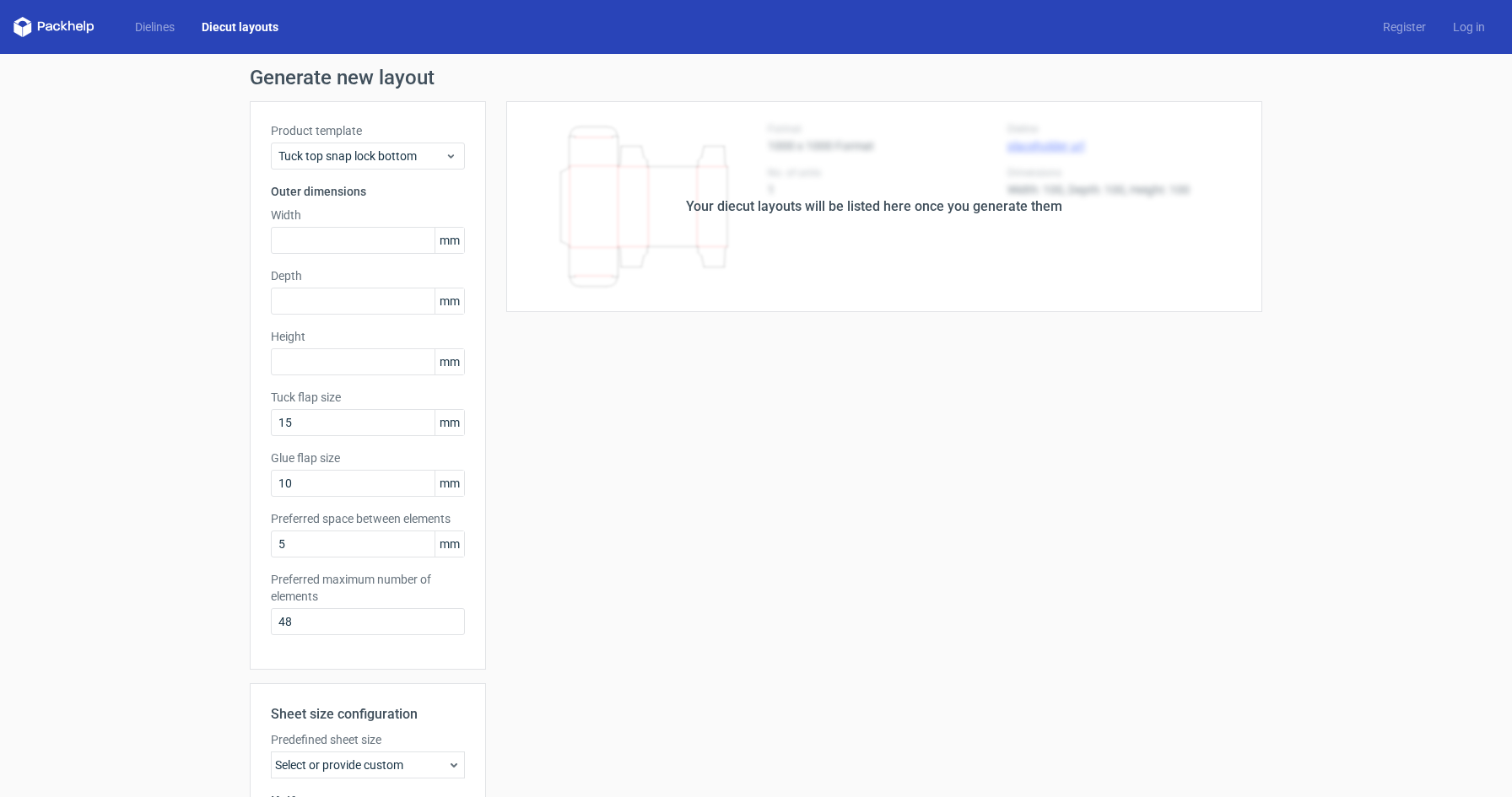
click at [910, 217] on div "Your diecut layouts will be listed here once you generate them" at bounding box center [874, 207] width 776 height 211
click at [292, 362] on input "text" at bounding box center [367, 362] width 194 height 27
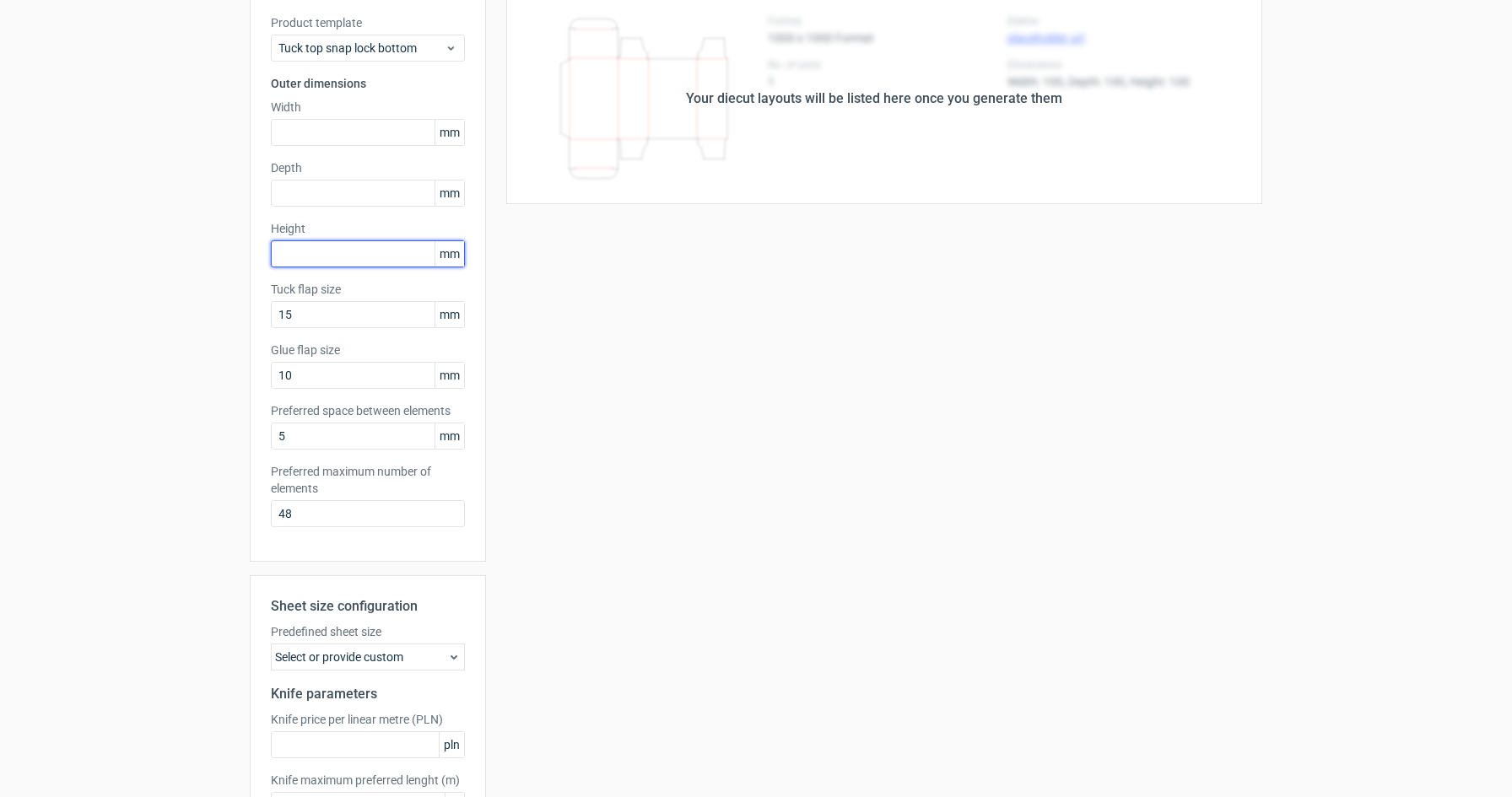
scroll to position [233, 0]
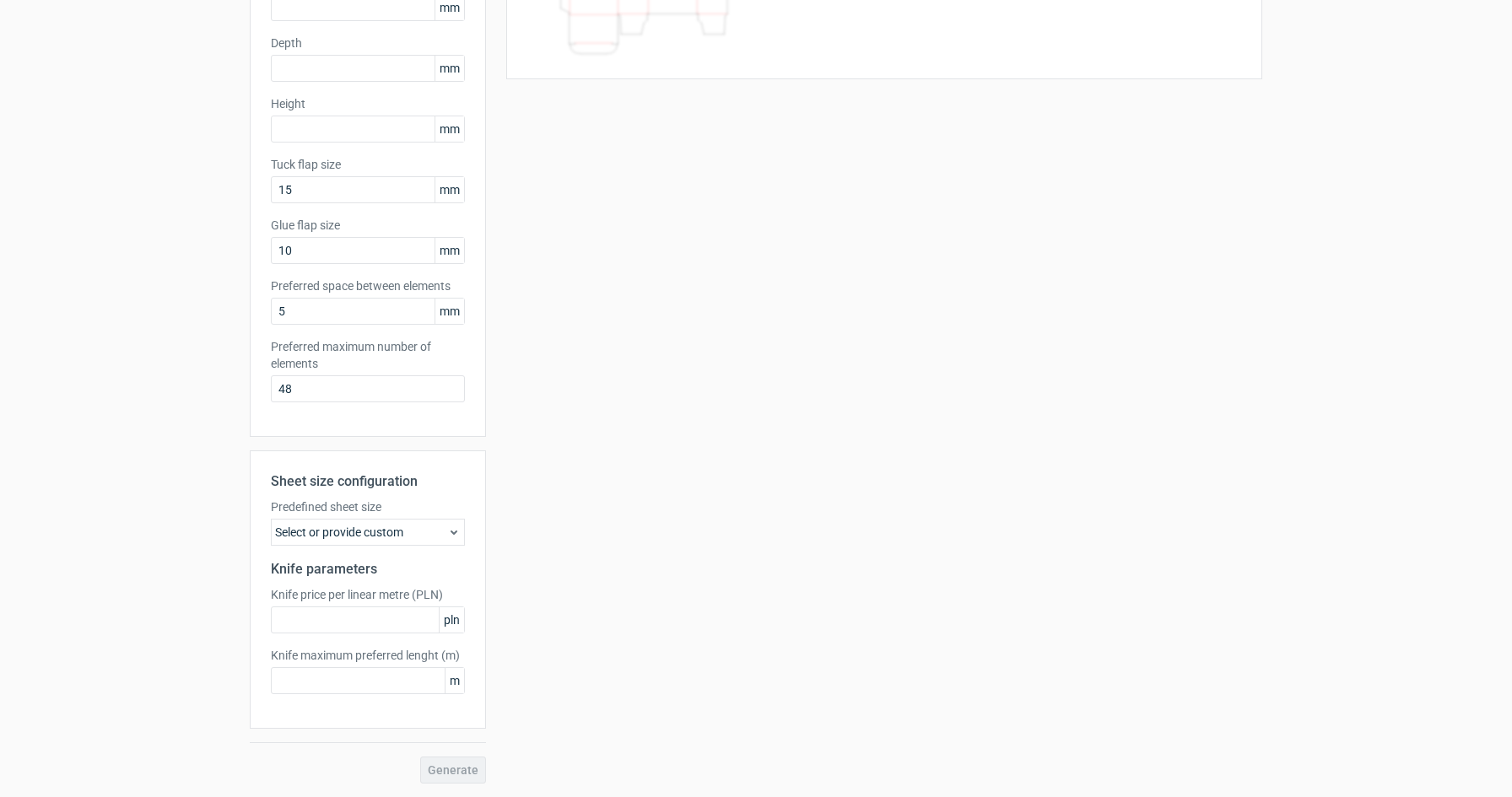
click at [344, 542] on div "Select or provide custom" at bounding box center [367, 533] width 194 height 27
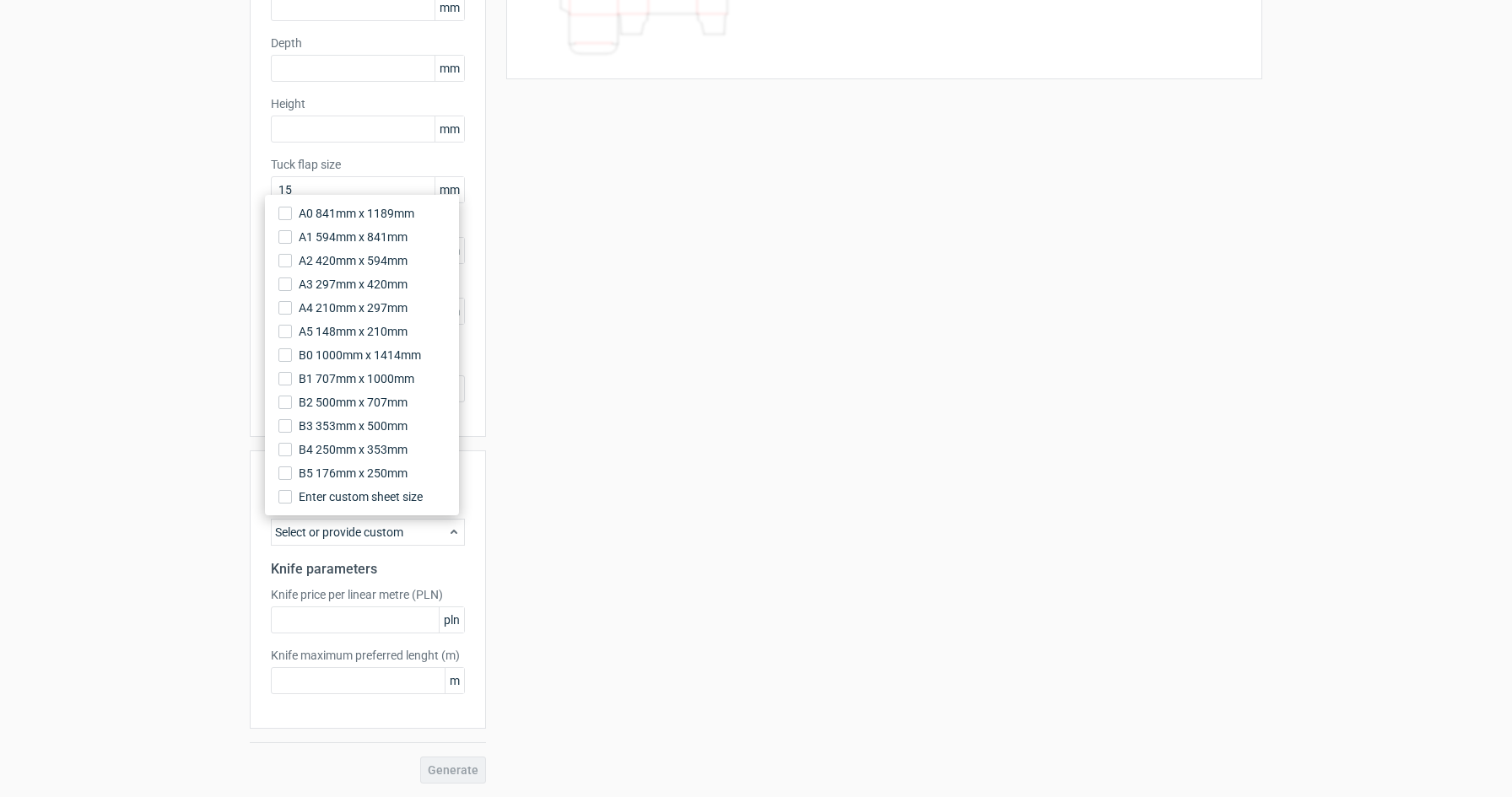
click at [600, 590] on div "Your diecut layouts will be listed here once you generate them Height Depth Wid…" at bounding box center [874, 326] width 776 height 915
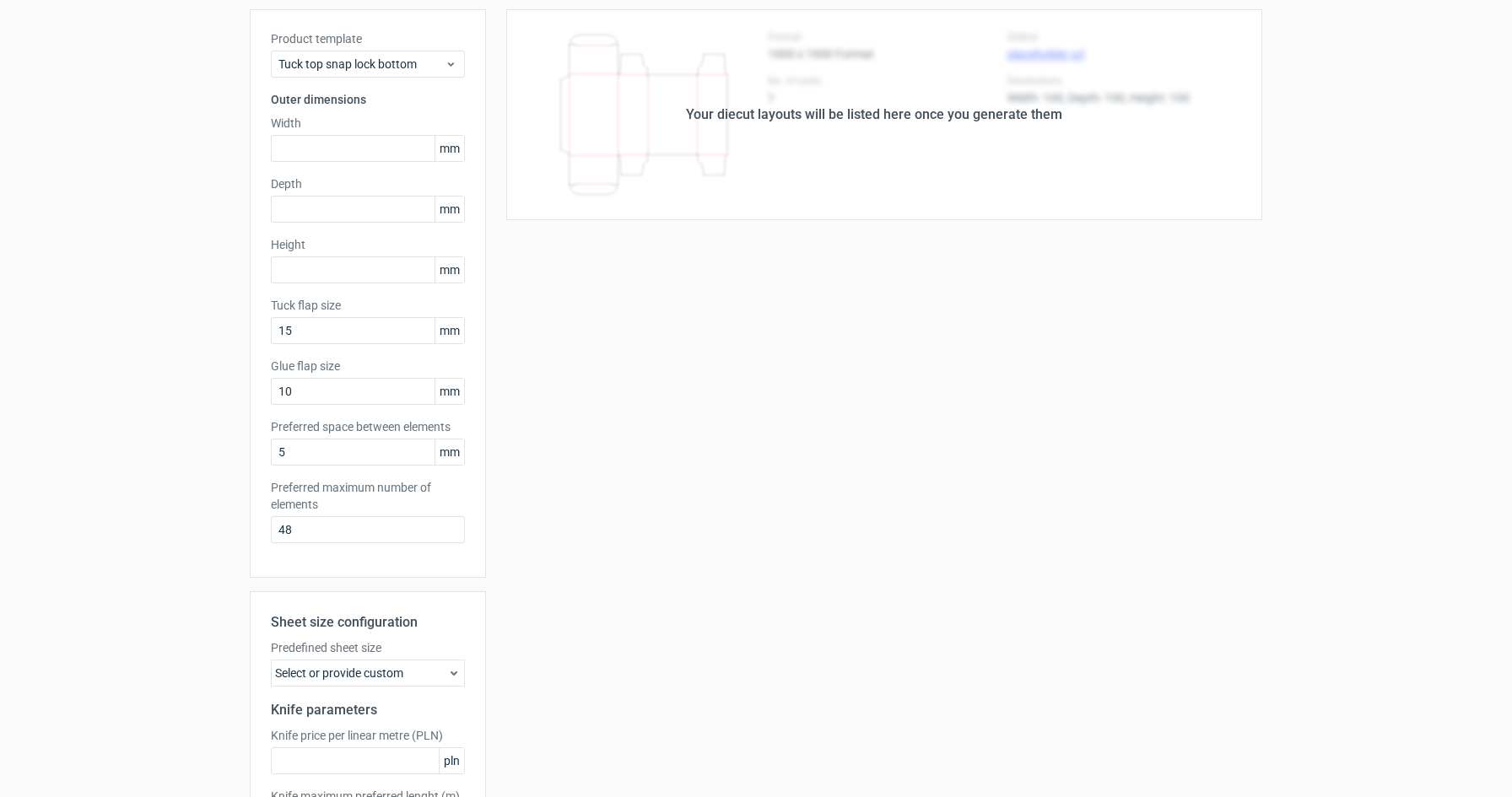
scroll to position [0, 0]
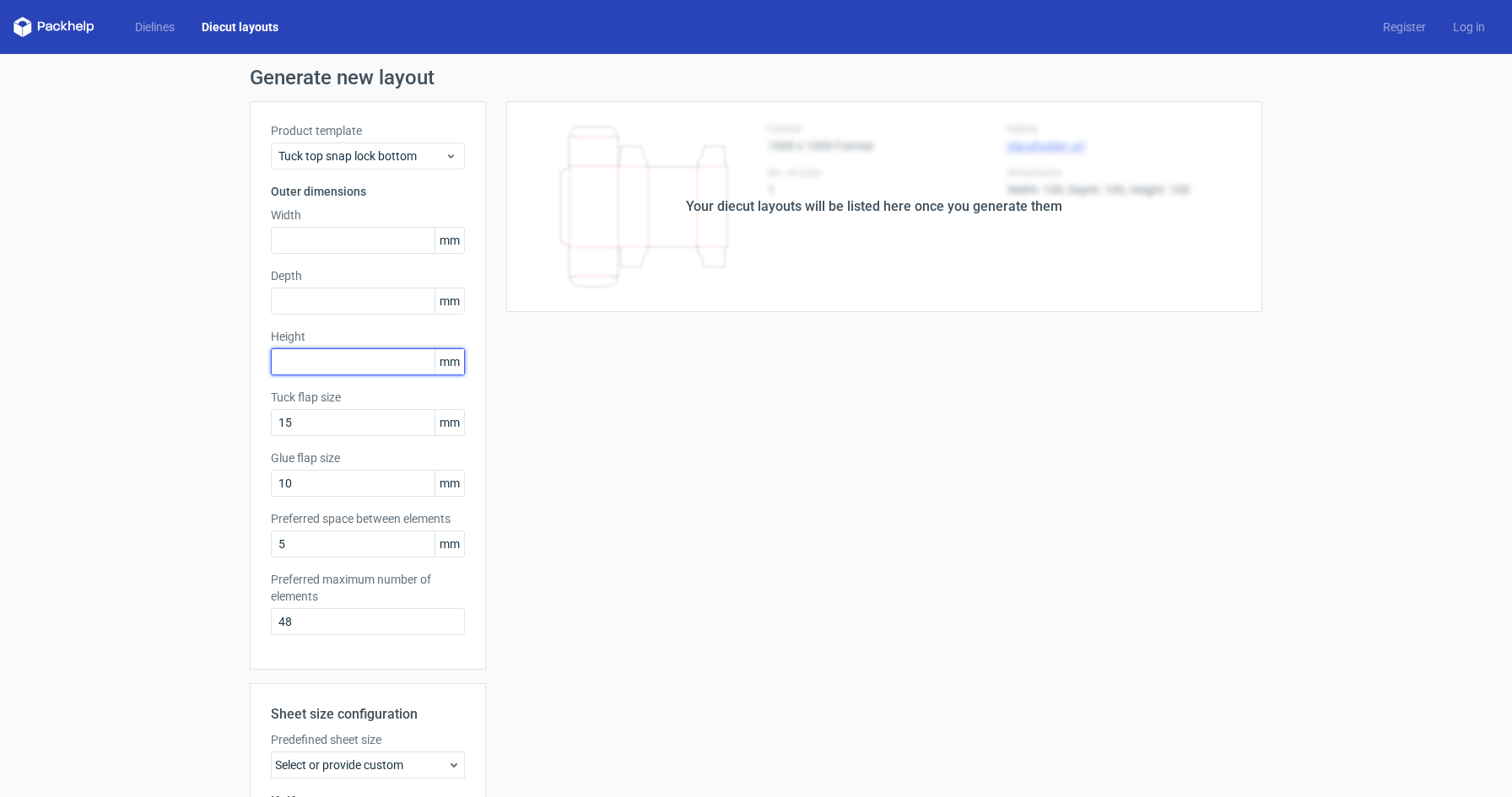
click at [307, 355] on input "text" at bounding box center [367, 362] width 194 height 27
type input "350"
click at [299, 294] on input "text" at bounding box center [367, 301] width 194 height 27
type input "240"
click at [297, 257] on div "Product template Tuck top snap lock bottom Outer dimensions Width mm Depth 240 …" at bounding box center [367, 385] width 236 height 569
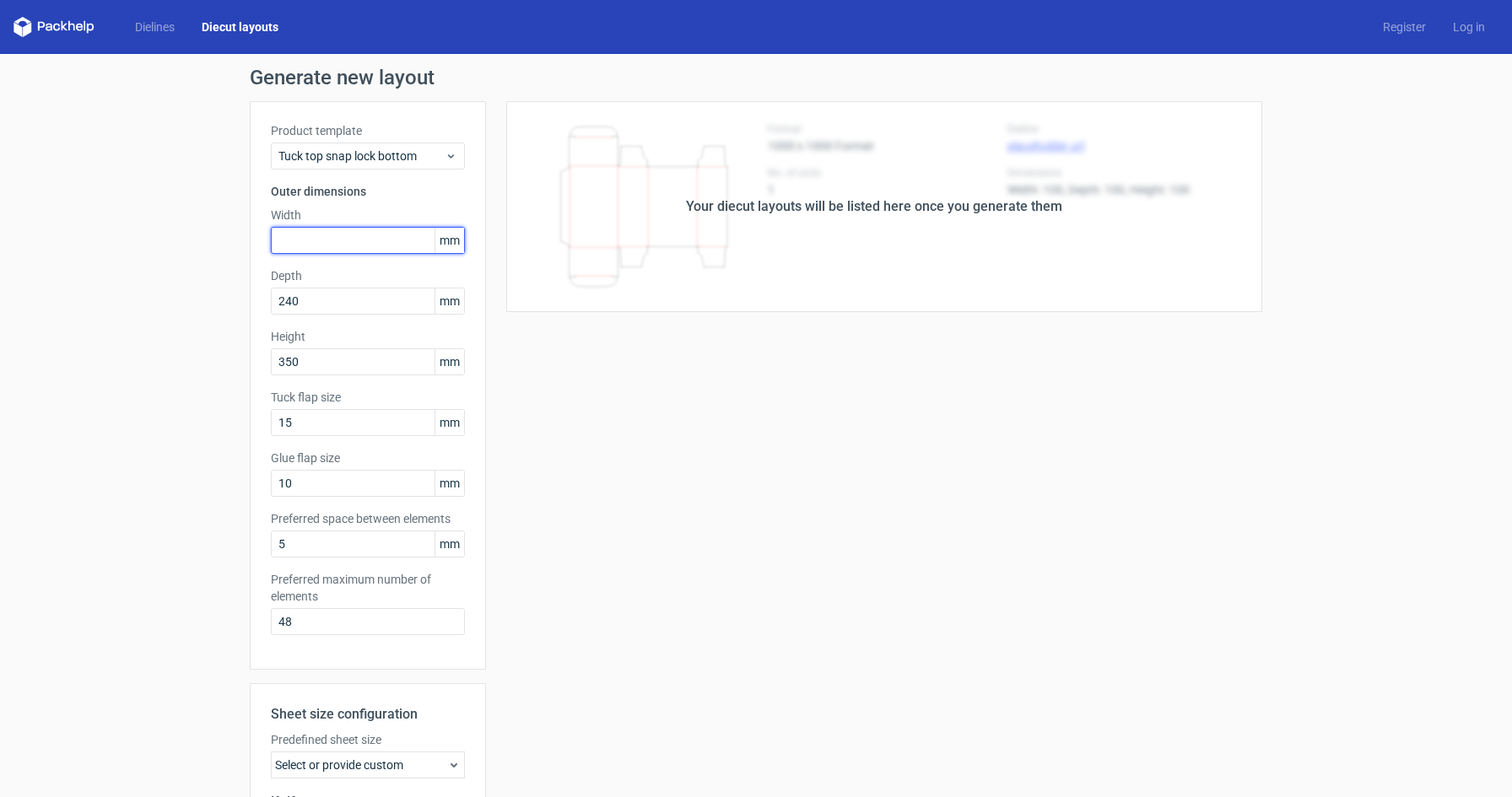
click at [297, 249] on input "text" at bounding box center [367, 241] width 194 height 27
type input "150"
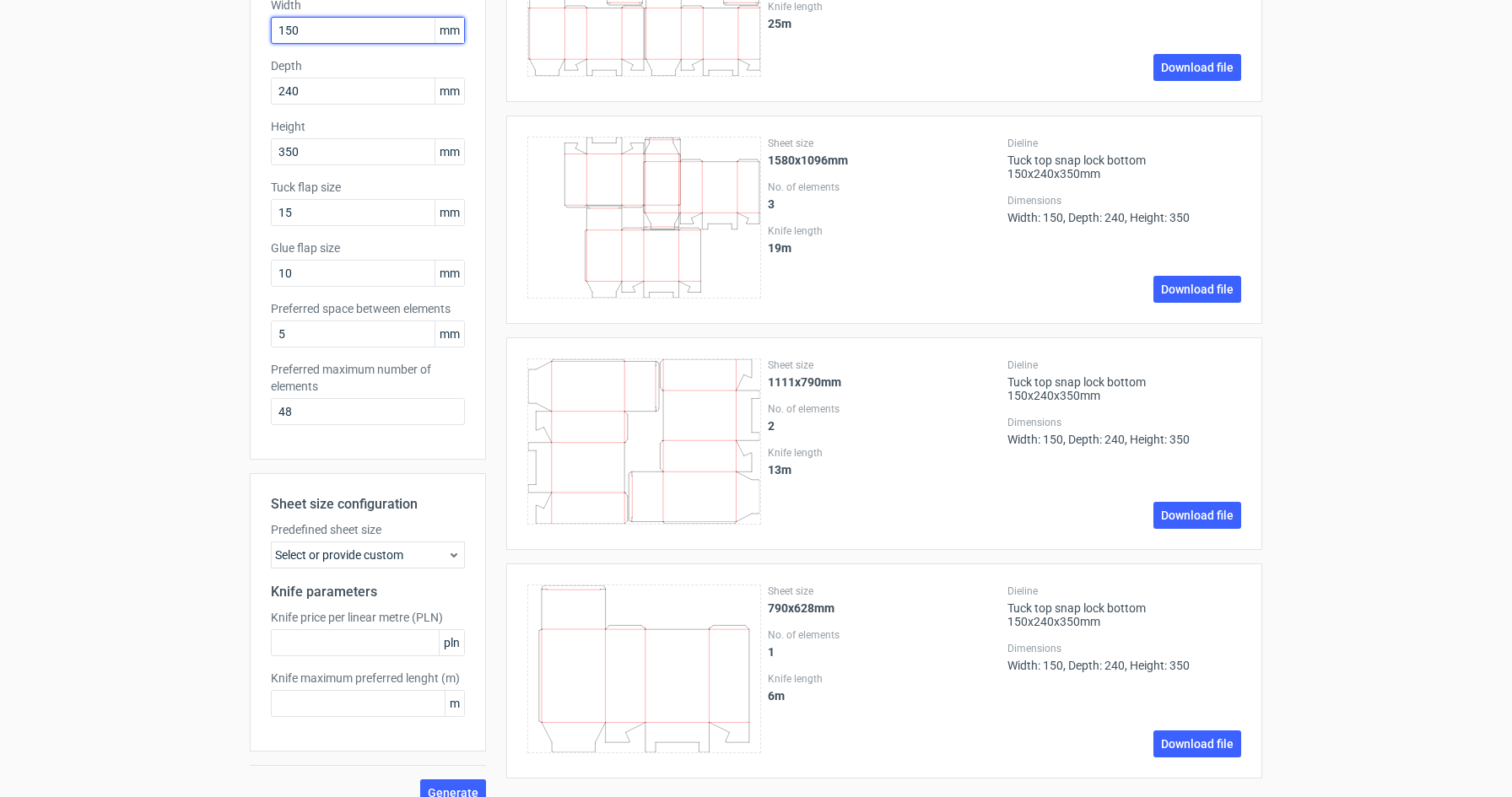
scroll to position [233, 0]
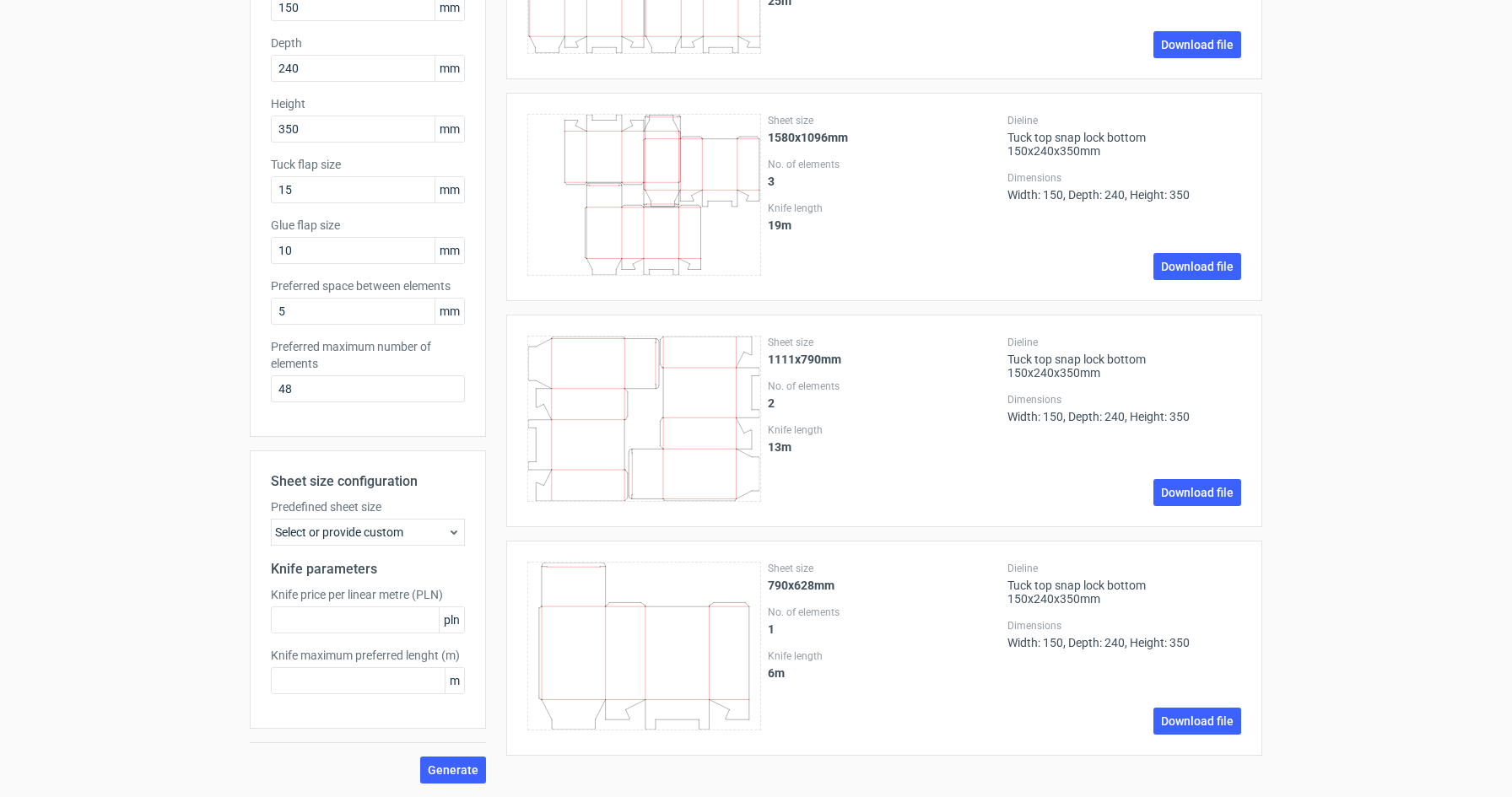
click at [429, 532] on div "Select or provide custom" at bounding box center [367, 533] width 194 height 27
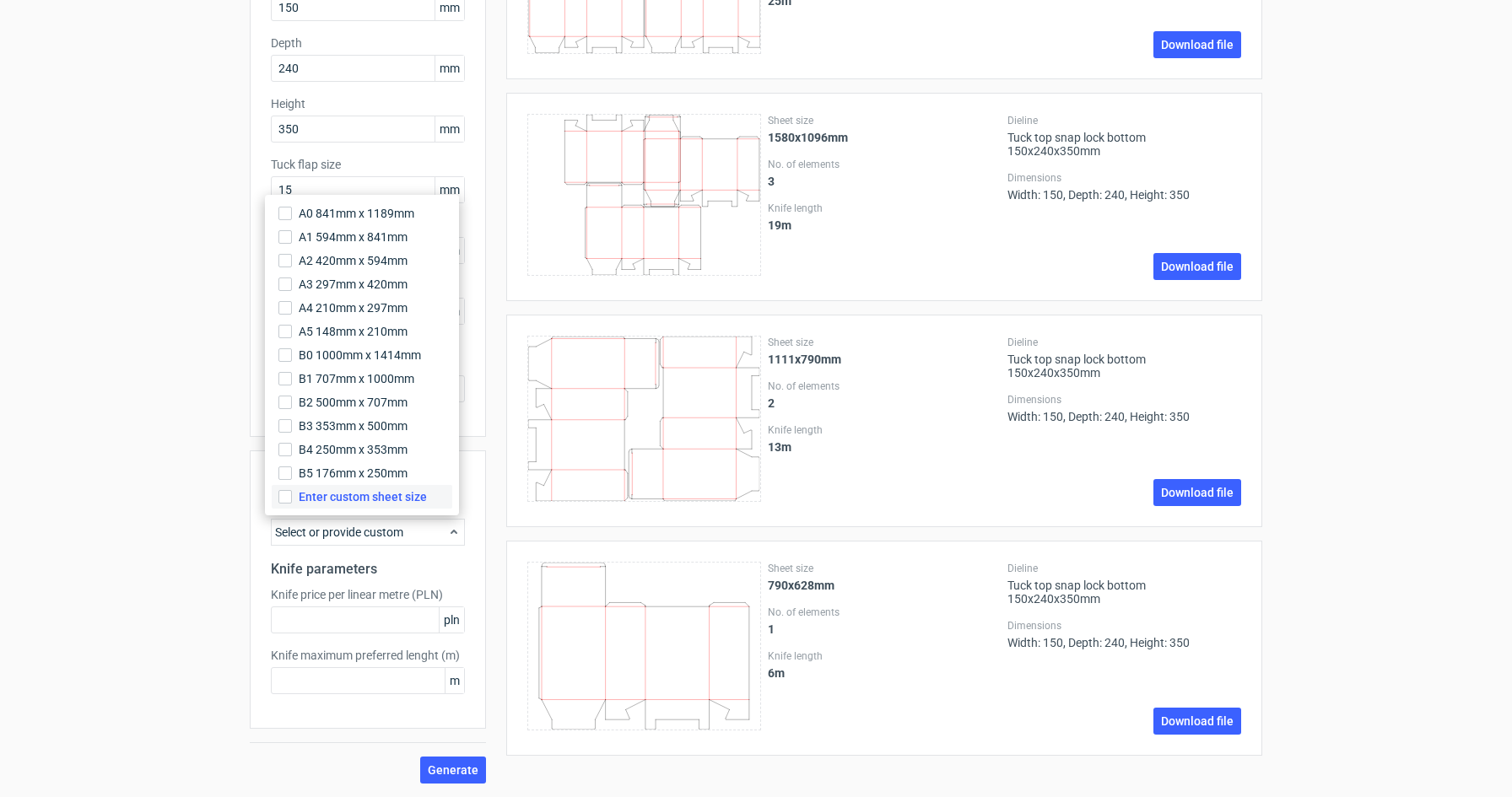
click at [404, 506] on label "Enter custom sheet size" at bounding box center [361, 497] width 180 height 24
click at [292, 504] on input "Enter custom sheet size" at bounding box center [285, 496] width 13 height 13
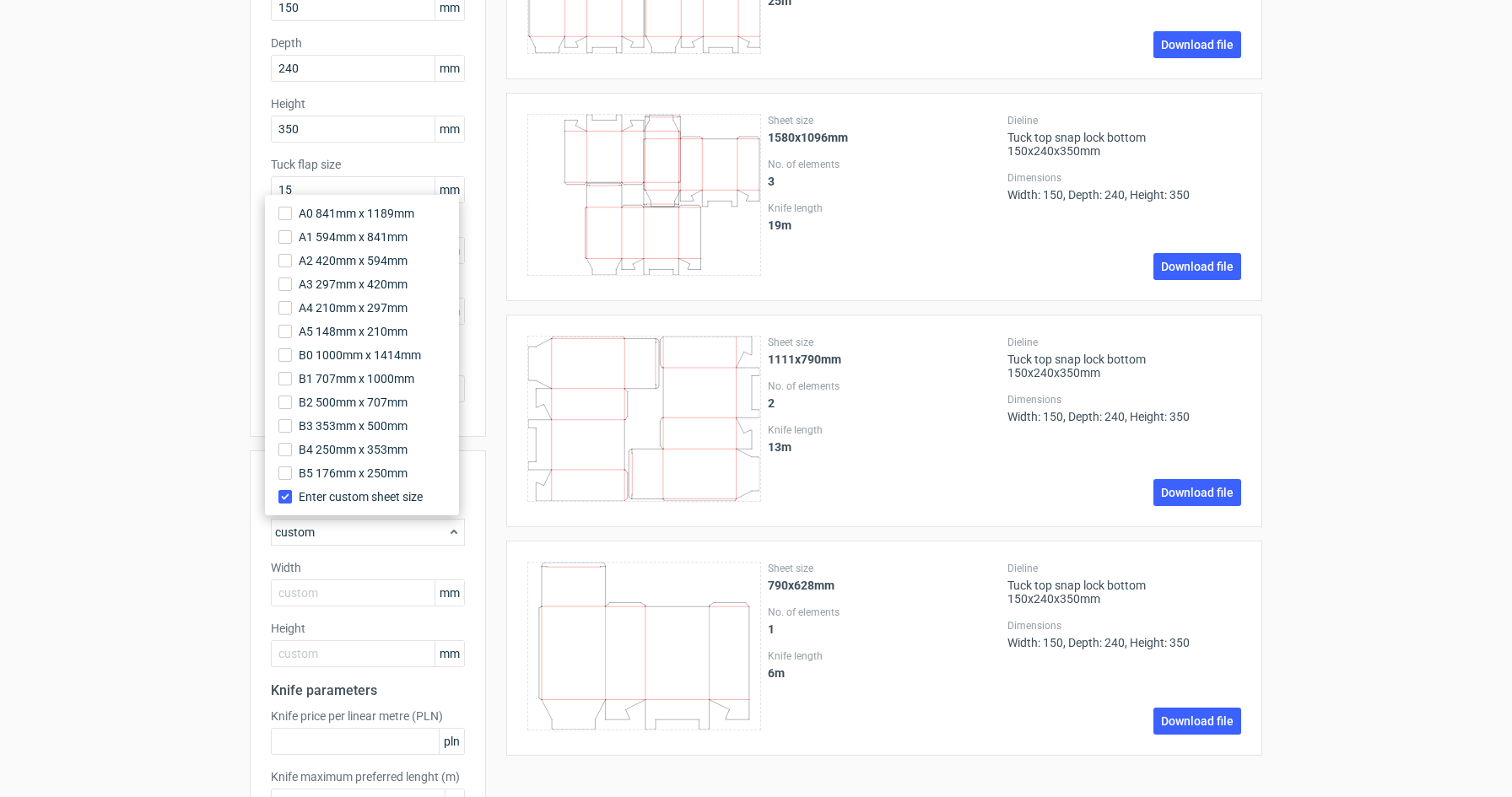
click at [432, 540] on div "custom" at bounding box center [367, 533] width 194 height 27
click at [435, 538] on div "custom" at bounding box center [367, 533] width 194 height 27
click at [285, 504] on label "Enter custom sheet size" at bounding box center [361, 497] width 180 height 24
click at [285, 504] on input "Enter custom sheet size" at bounding box center [285, 496] width 13 height 13
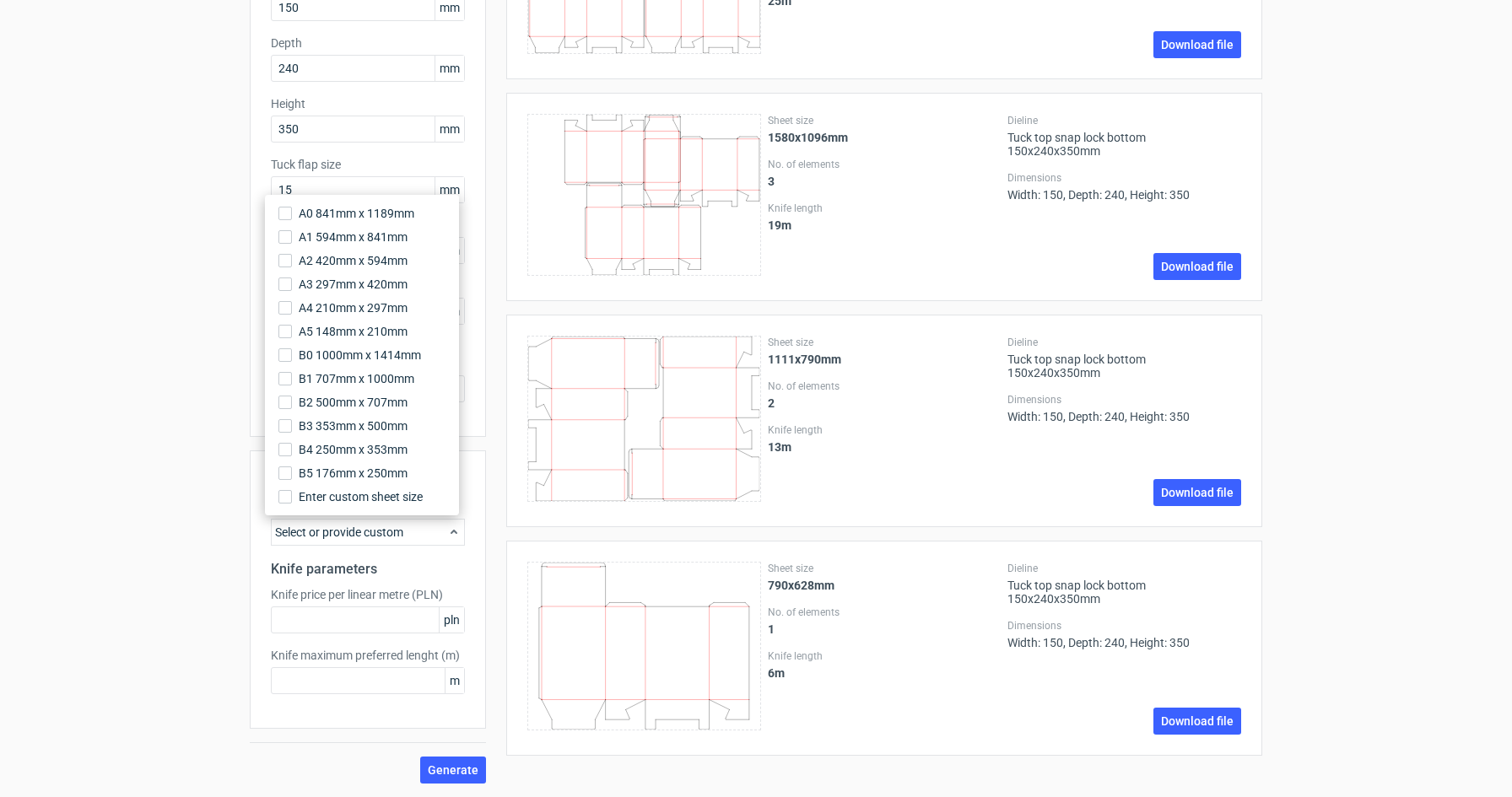
click at [194, 491] on div "Generate new layout Product template Tuck top snap lock bottom Outer dimensions…" at bounding box center [756, 309] width 1512 height 976
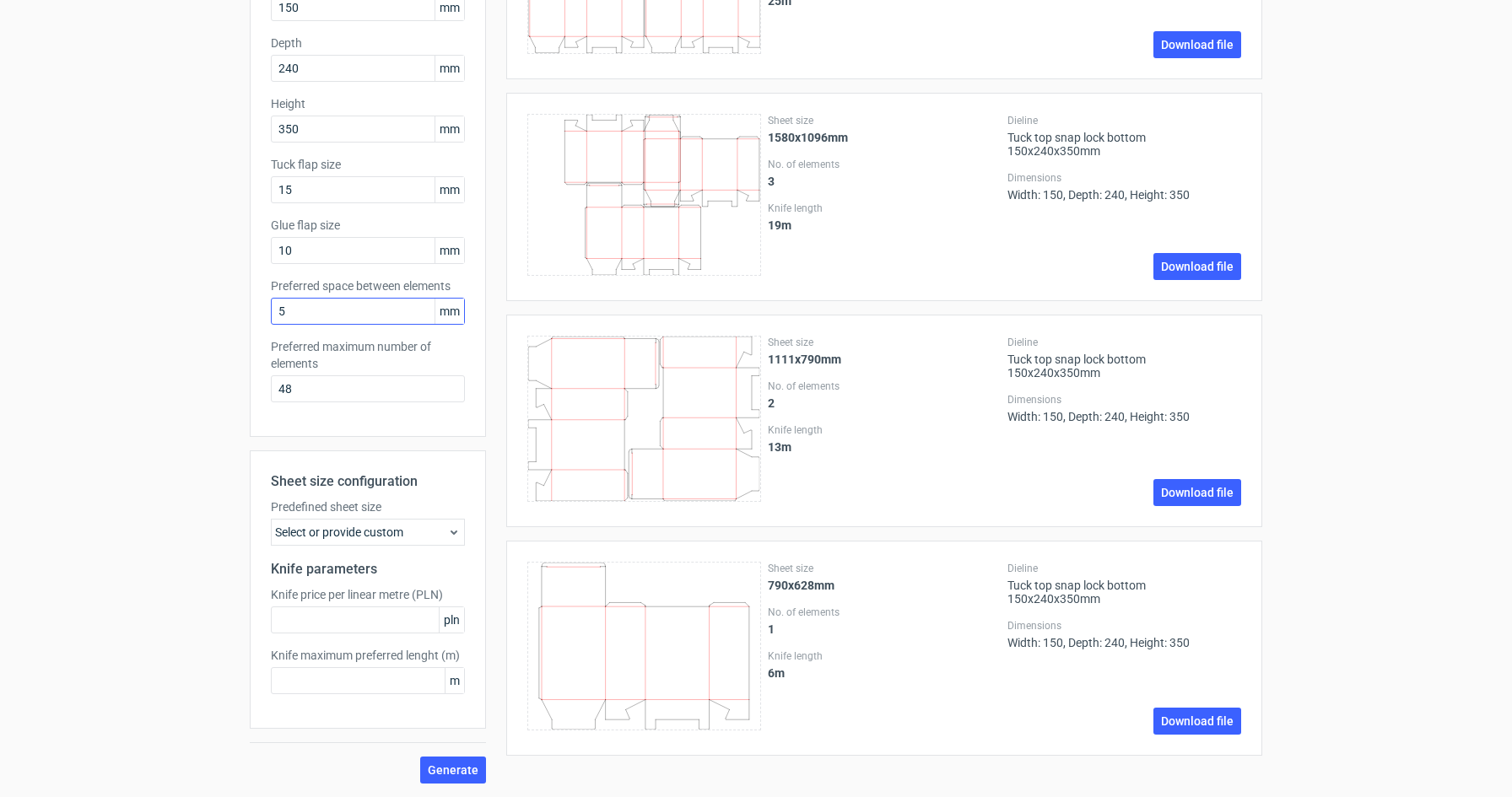
scroll to position [0, 0]
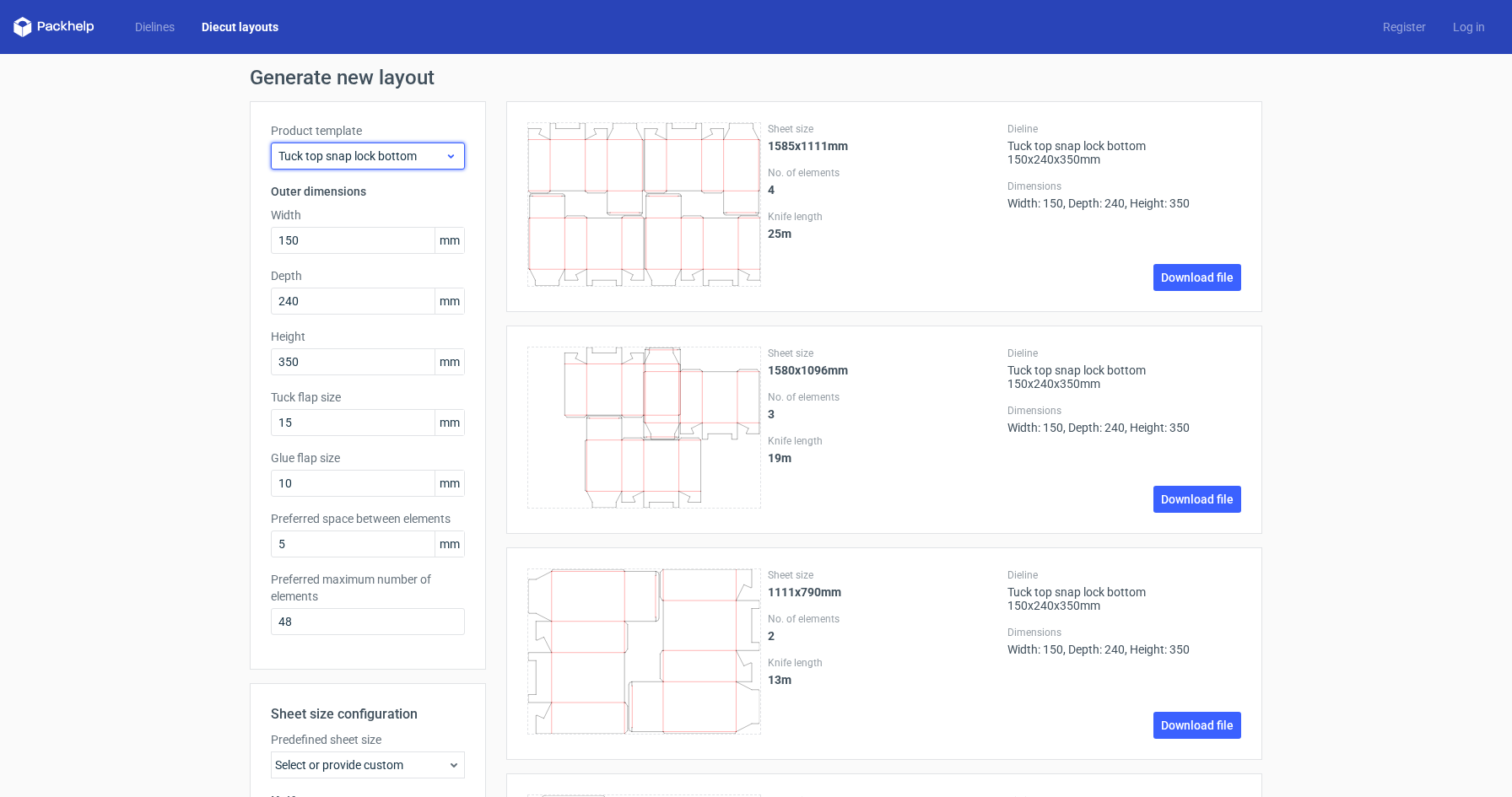
click at [445, 151] on icon at bounding box center [451, 155] width 12 height 13
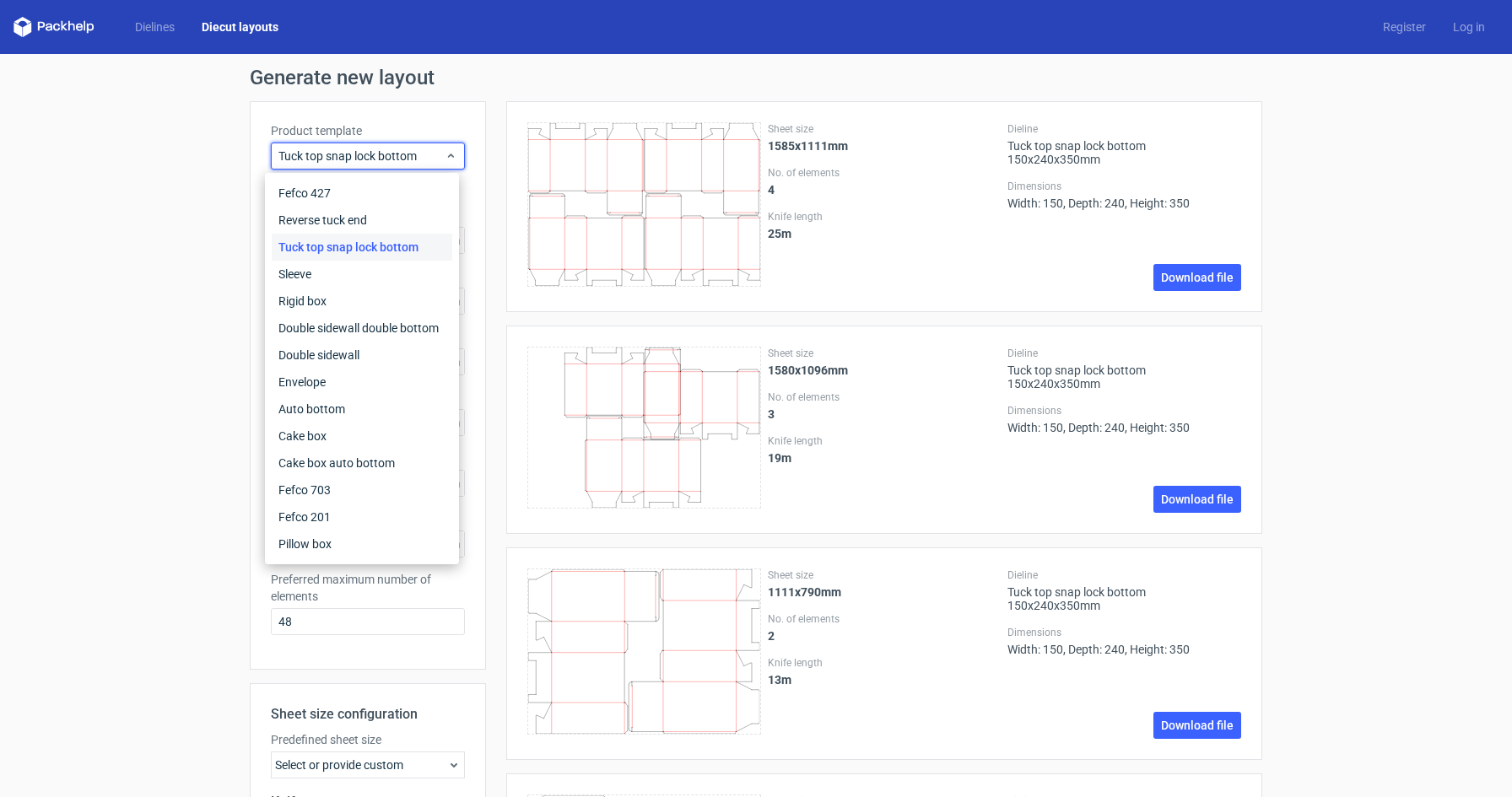
click at [204, 237] on div "Generate new layout Product template Tuck top snap lock bottom Outer dimensions…" at bounding box center [756, 542] width 1512 height 976
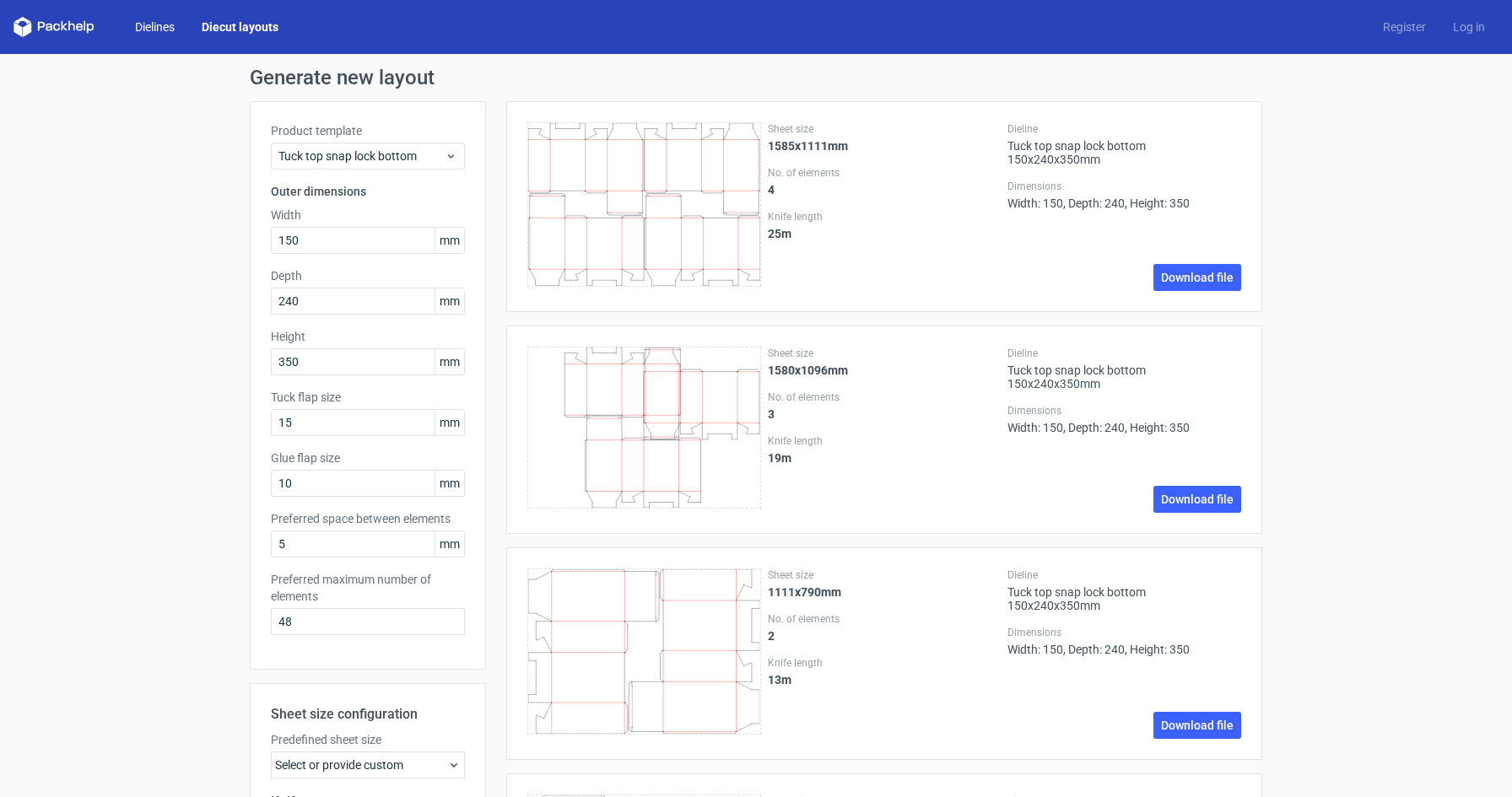
click at [162, 29] on link "Dielines" at bounding box center [154, 27] width 67 height 17
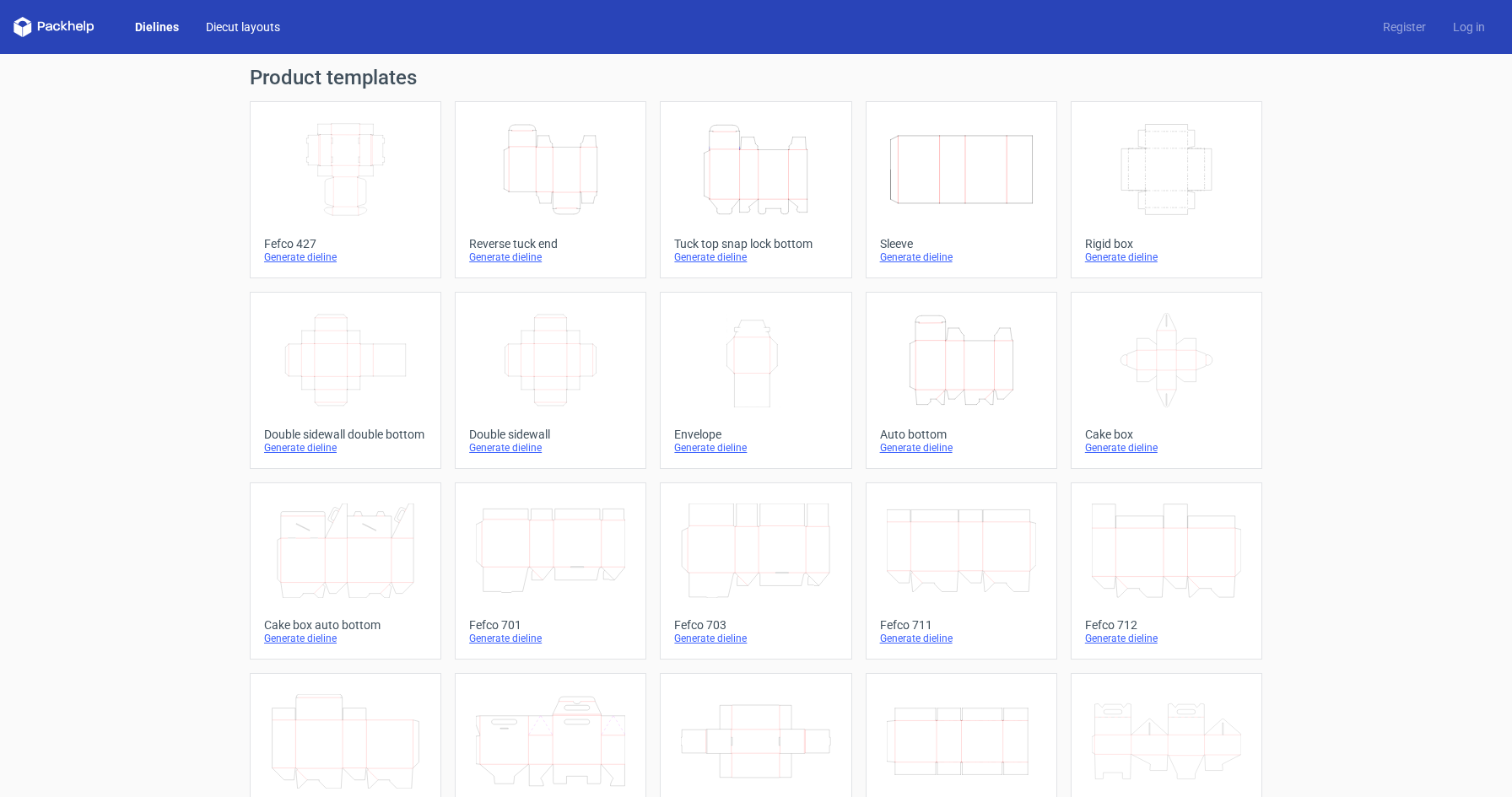
click at [243, 31] on link "Diecut layouts" at bounding box center [243, 27] width 101 height 17
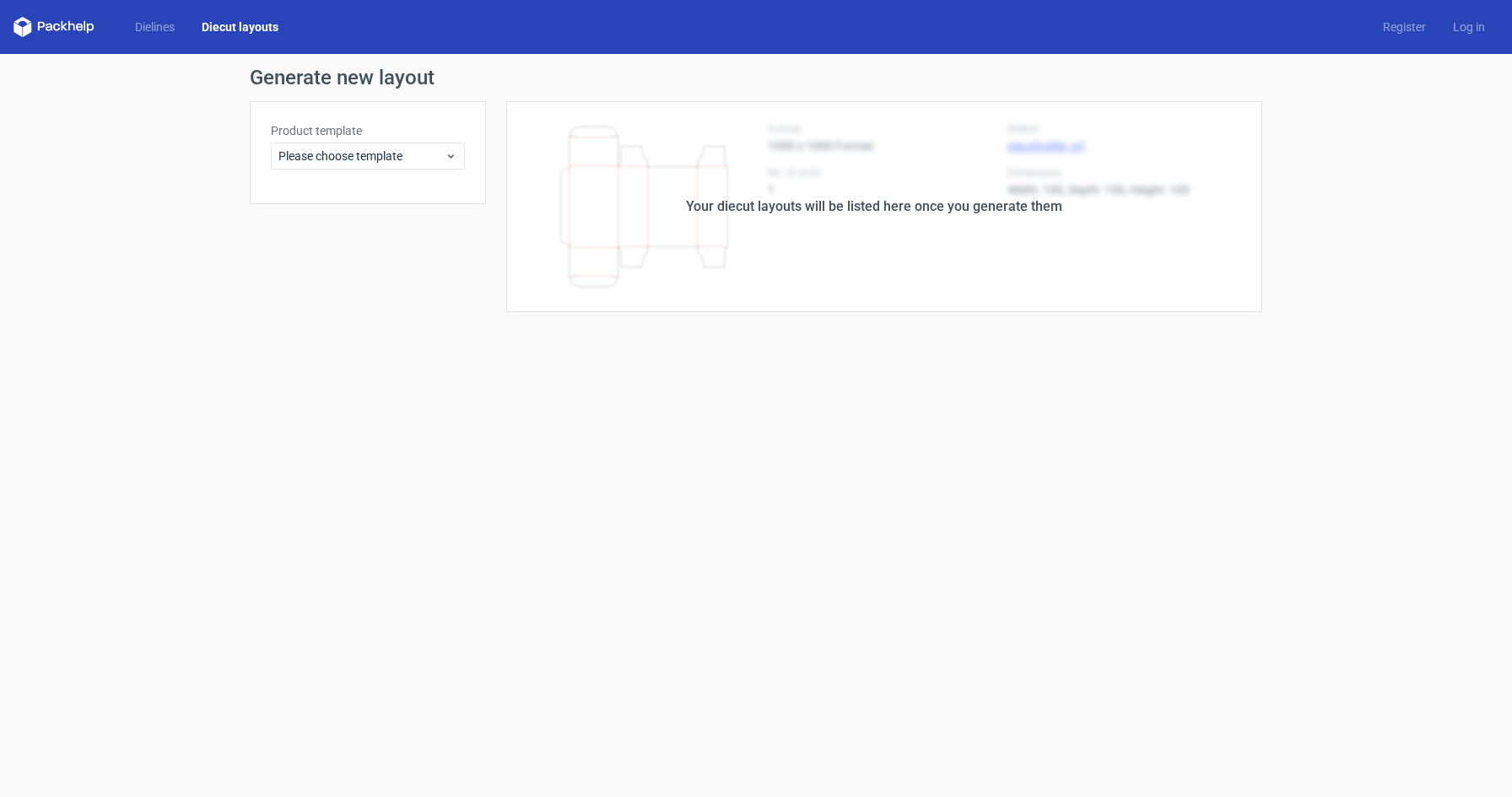
click at [104, 28] on div "Dielines Diecut layouts" at bounding box center [153, 27] width 279 height 20
